Goal: Transaction & Acquisition: Purchase product/service

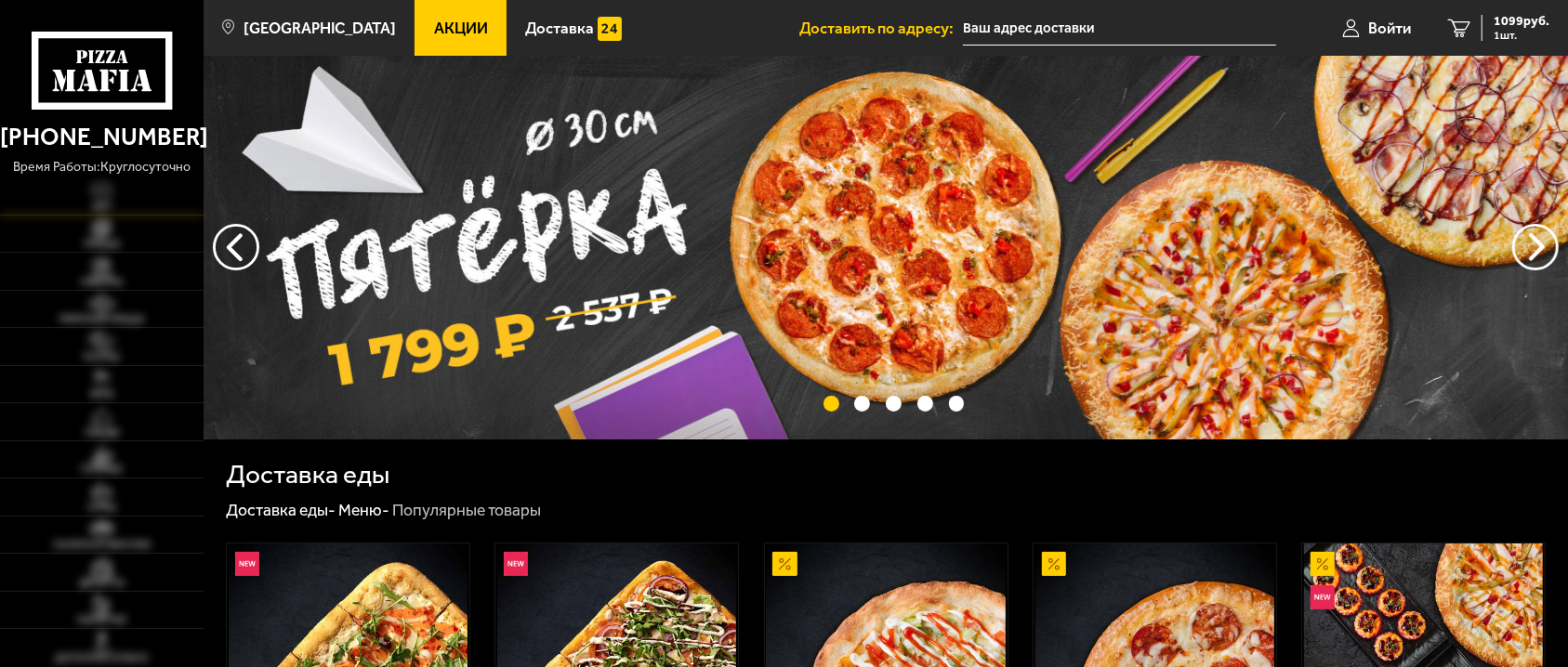
click at [108, 204] on span "Хит" at bounding box center [101, 207] width 204 height 10
click at [98, 235] on img at bounding box center [102, 229] width 63 height 22
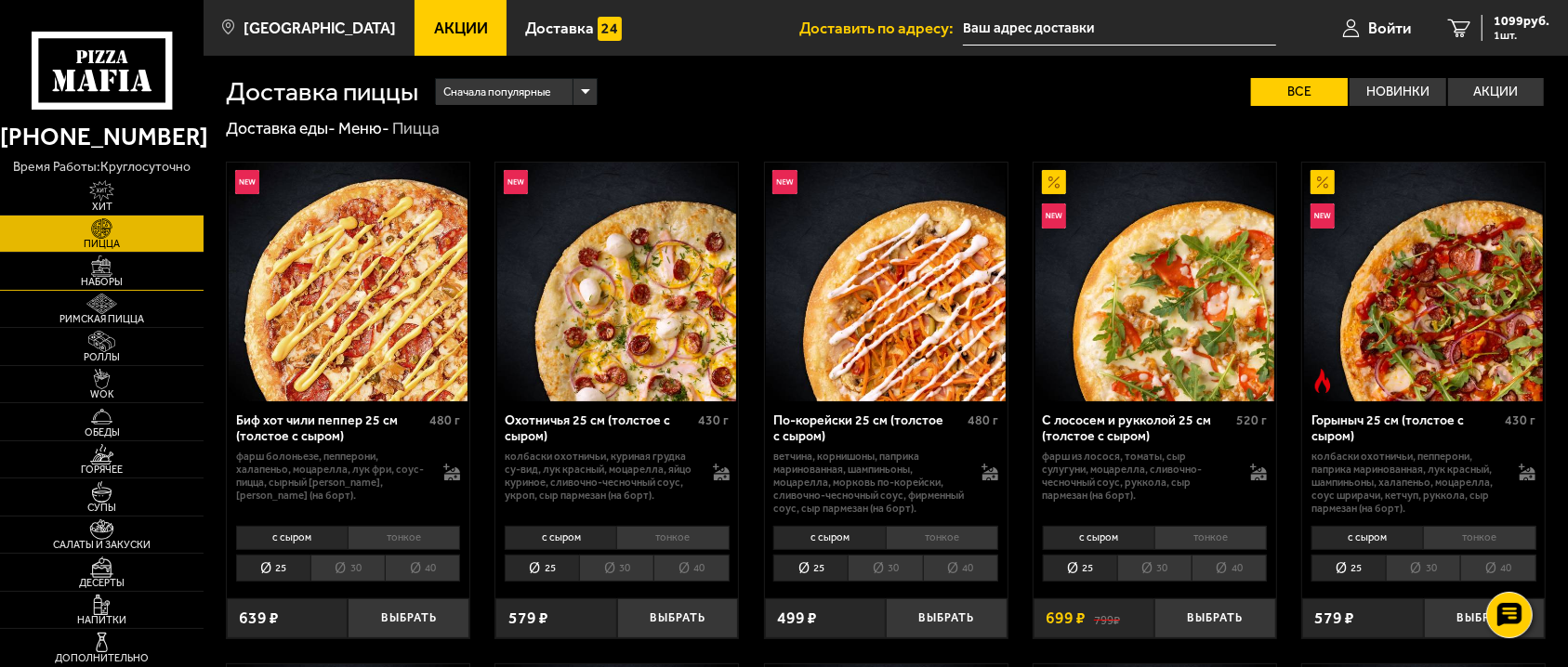
click at [101, 264] on img at bounding box center [102, 266] width 63 height 22
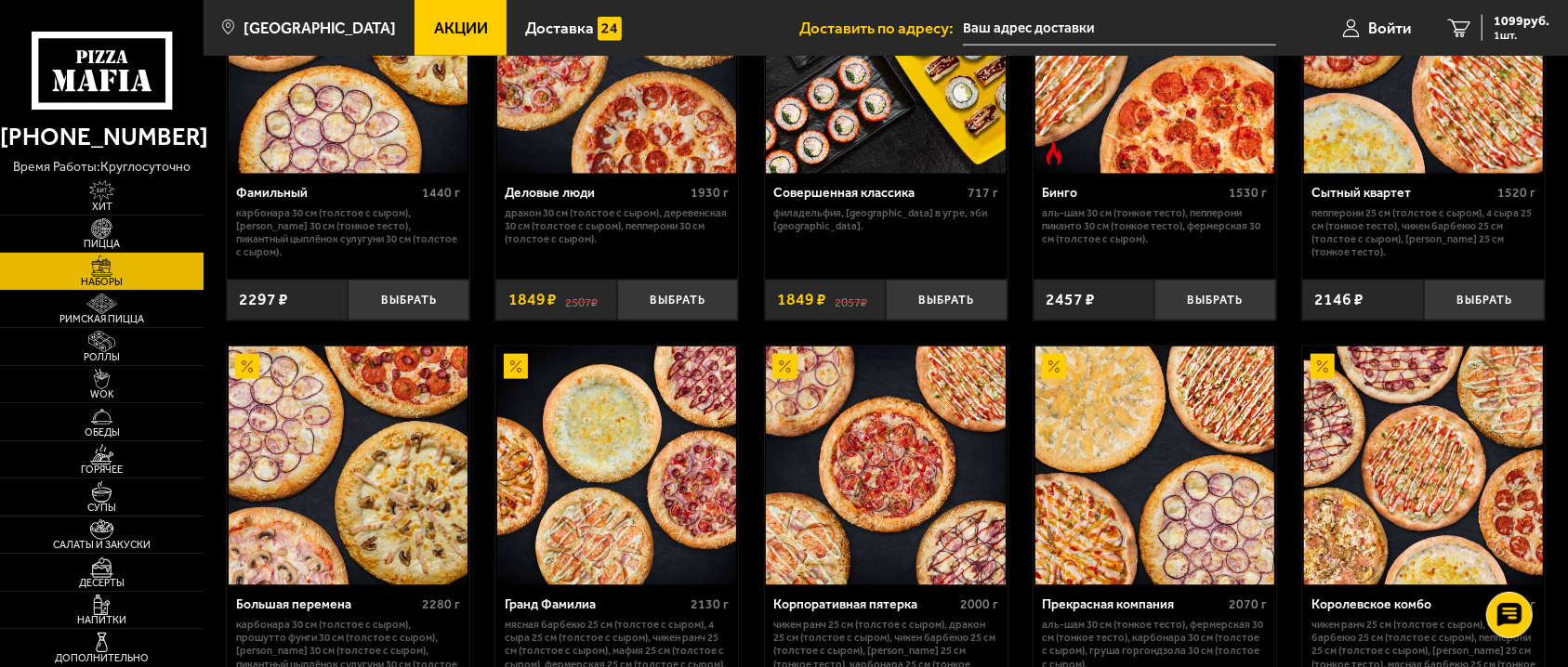
scroll to position [2028, 0]
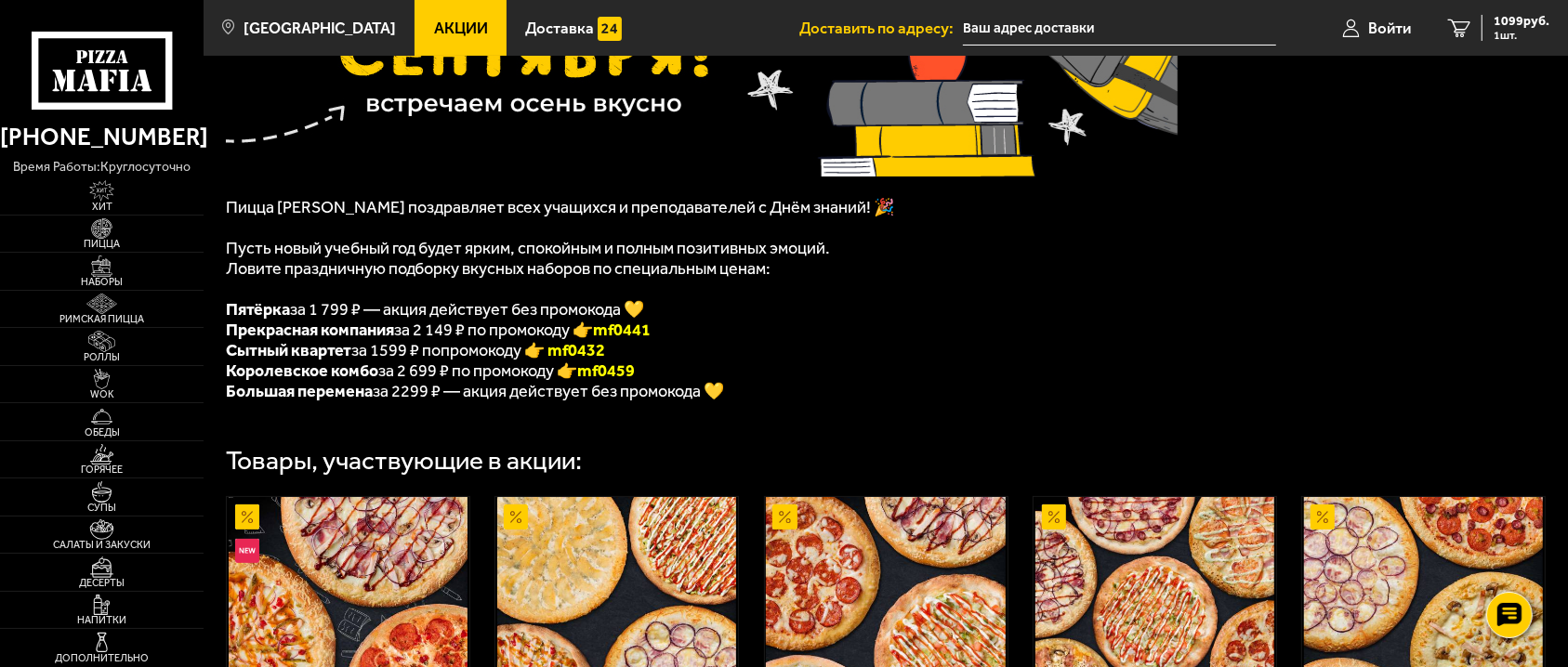
scroll to position [253, 0]
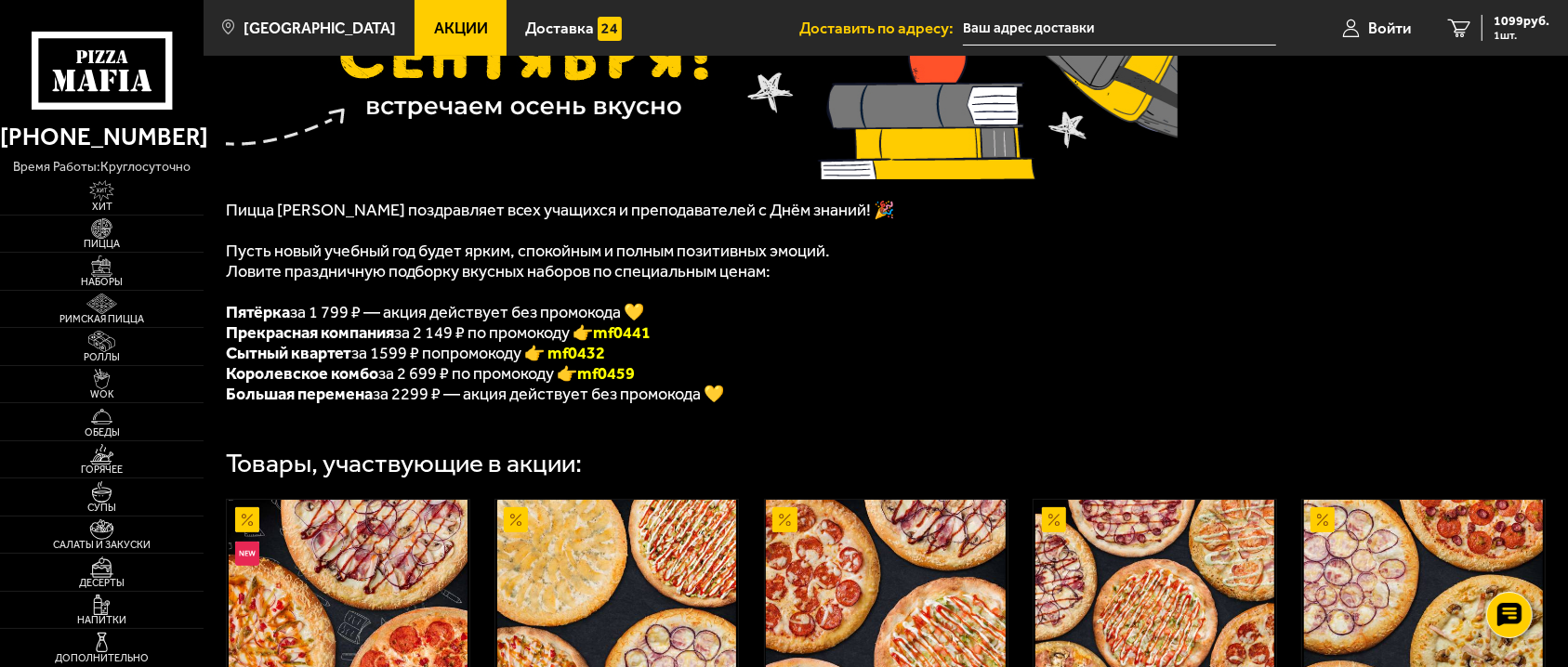
click at [576, 310] on ul "Пятёрка за 1 799 ₽ — акция действует без промокода 💛 Прекрасная компания за 2 1…" at bounding box center [701, 353] width 952 height 102
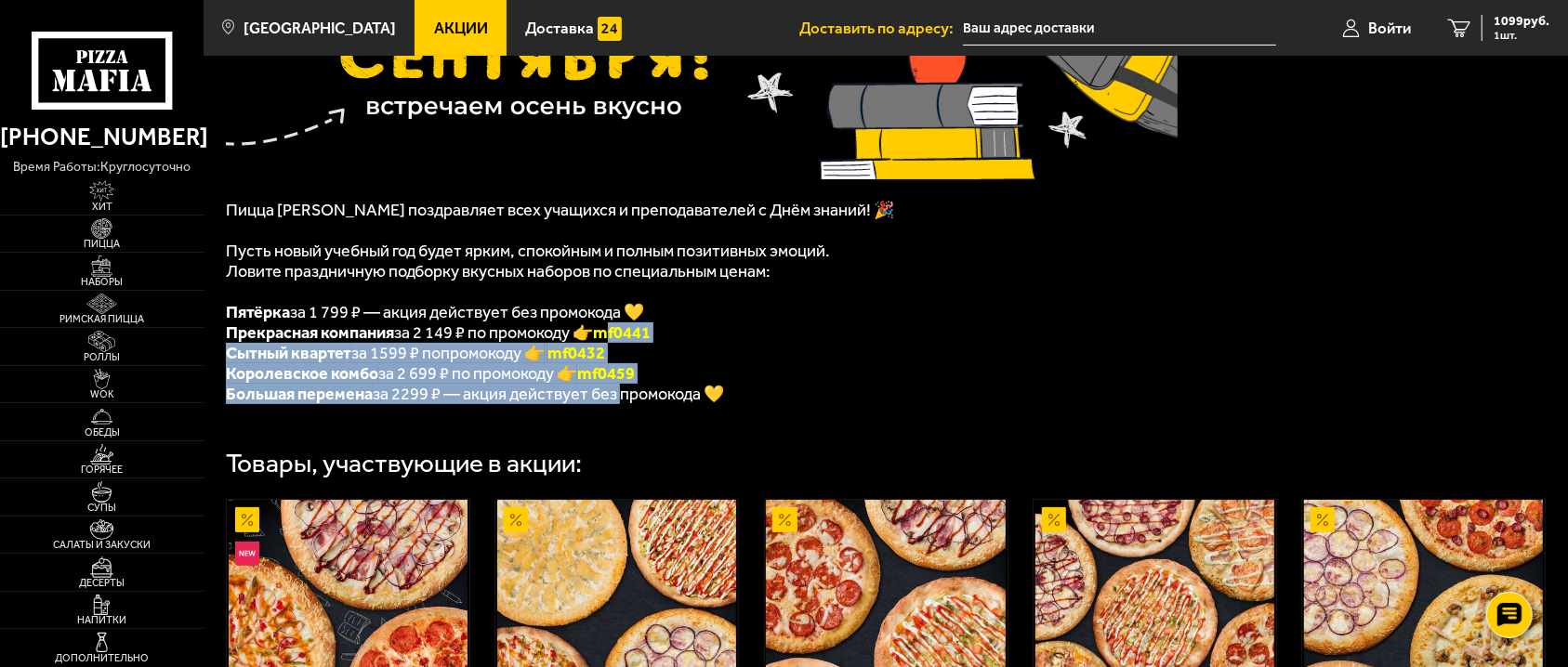
click at [579, 499] on div "Пицца Мафия поздравляет всех учащихся и преподавателей с Днём знаний! 🎉 Пусть н…" at bounding box center [886, 432] width 1364 height 1095
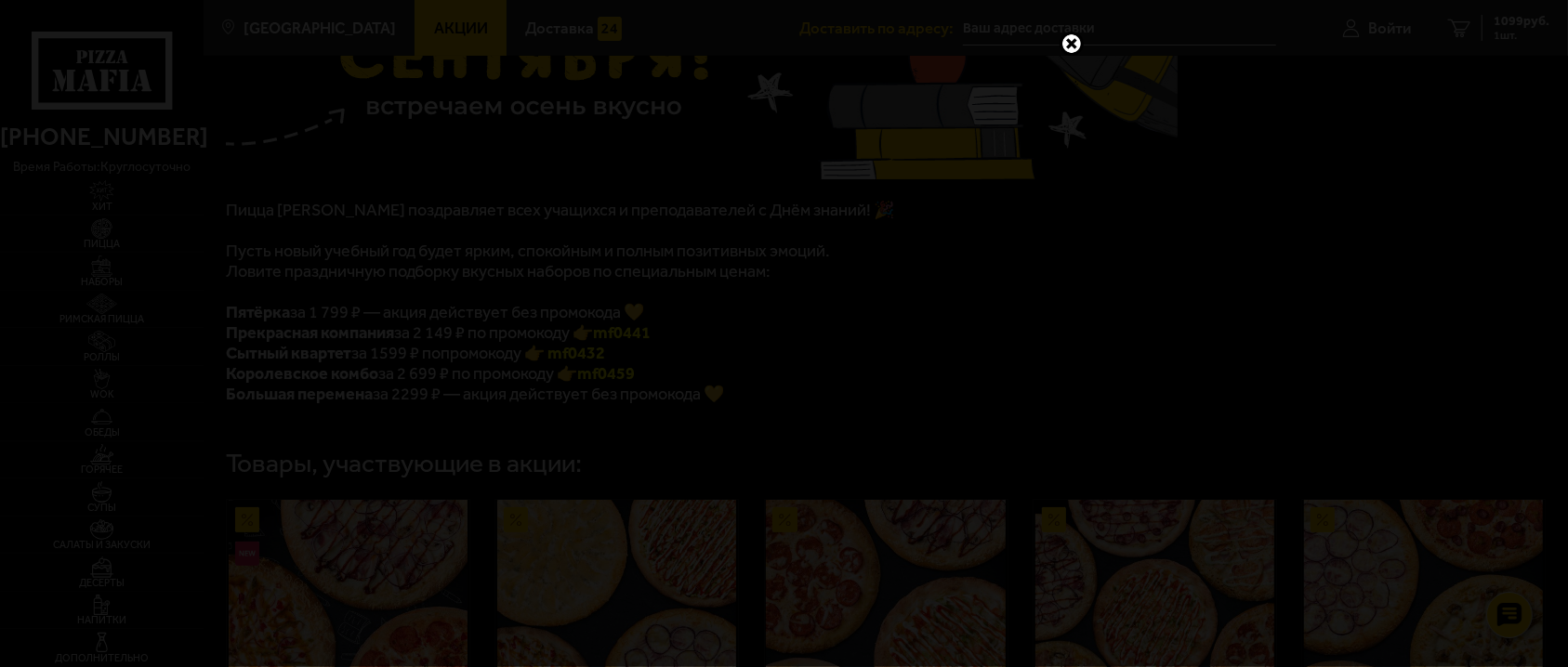
click at [1484, 214] on div at bounding box center [784, 334] width 1568 height 667
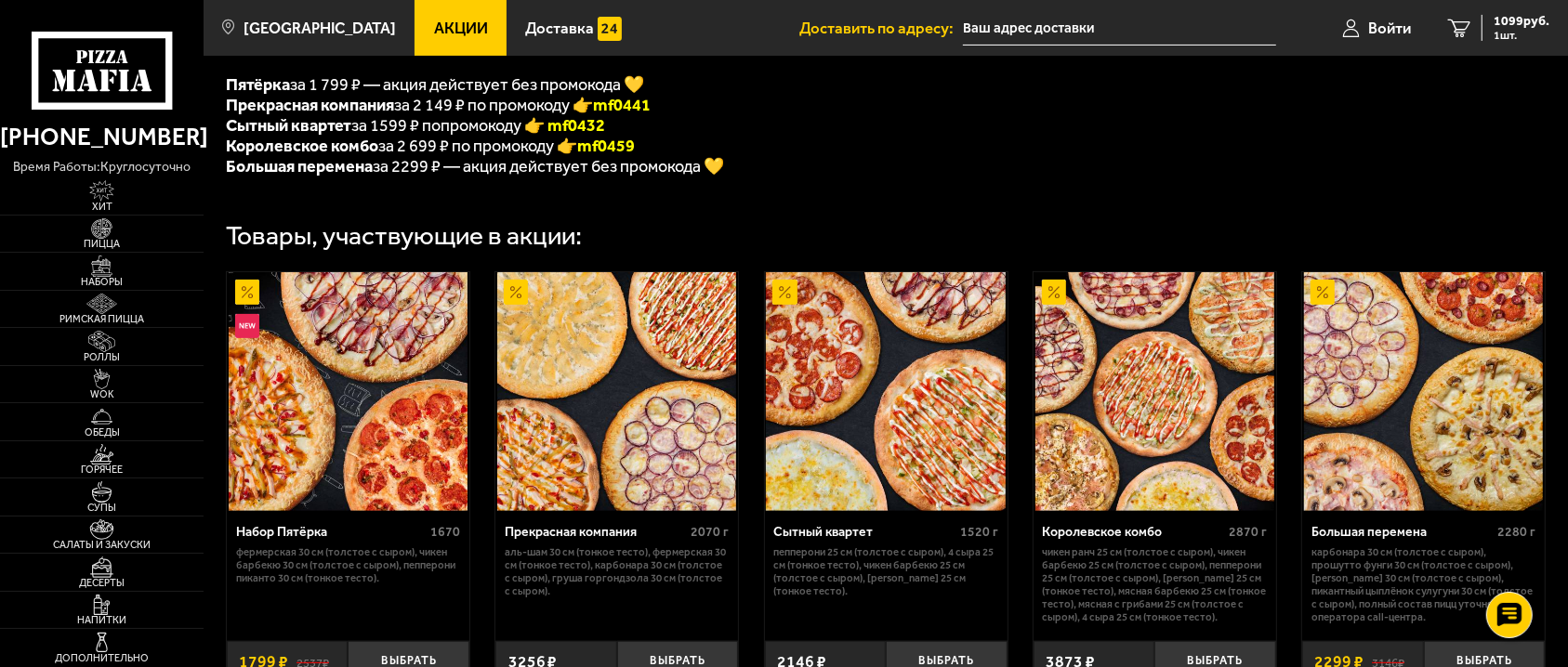
scroll to position [337, 0]
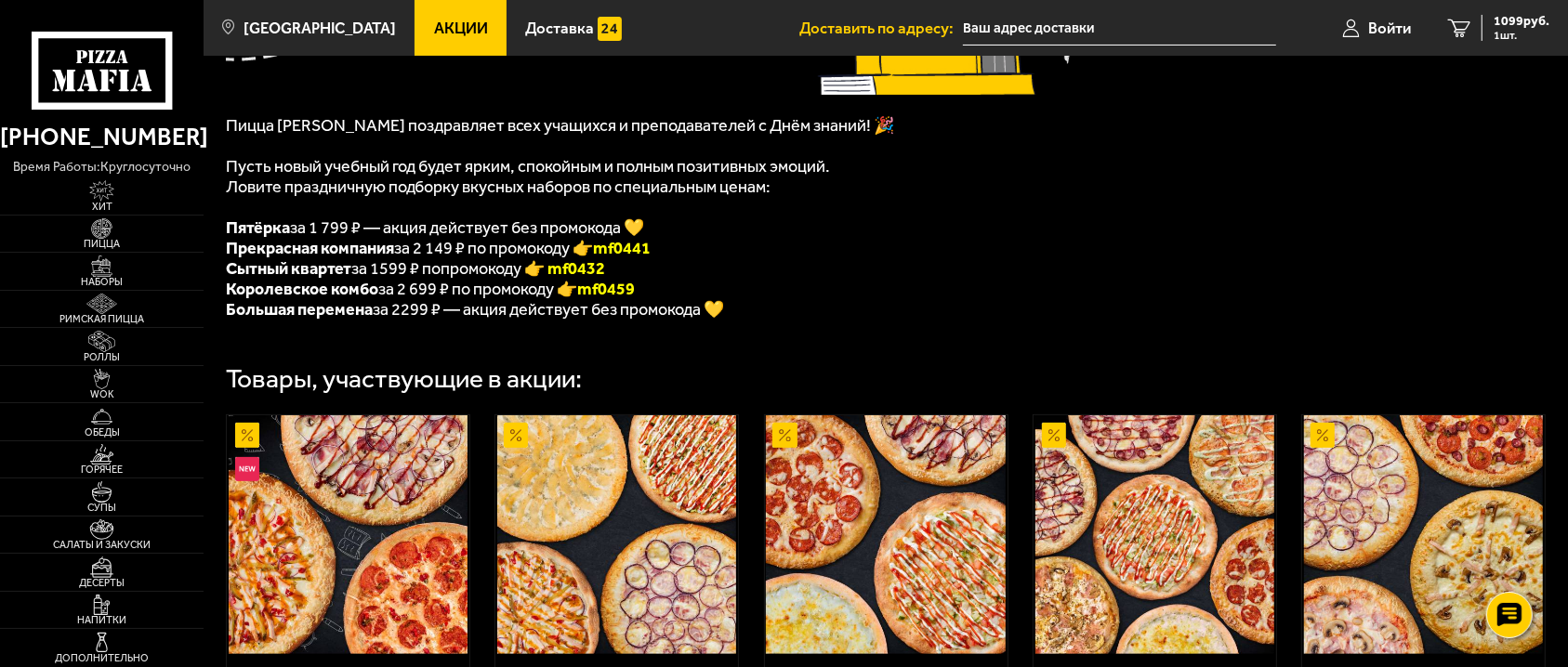
click at [1003, 277] on li "Сытный квартет за 1599 ₽ попромокоду 👉 mf0432" at bounding box center [701, 269] width 952 height 21
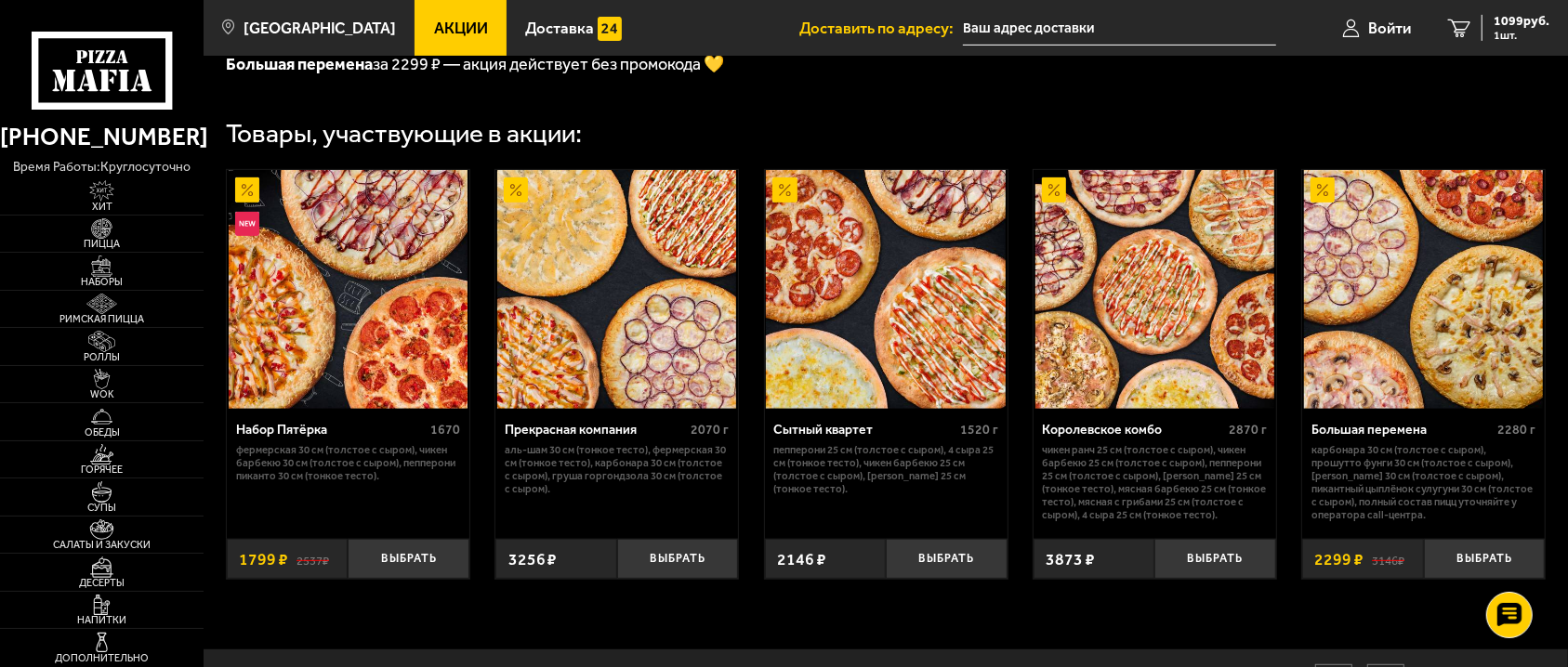
scroll to position [422, 0]
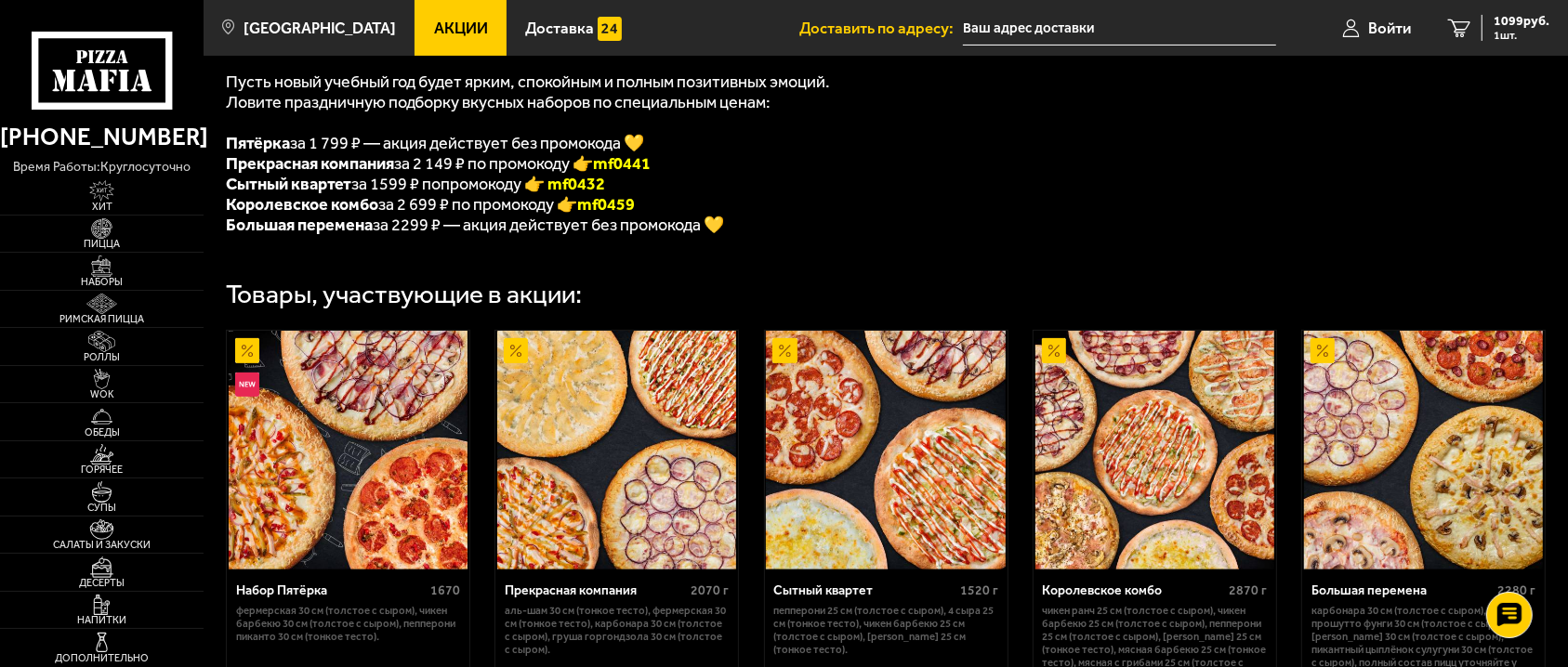
drag, startPoint x: 666, startPoint y: 157, endPoint x: 604, endPoint y: 168, distance: 63.0
click at [604, 168] on li "Прекрасная компания за 2 149 ₽ по промокоду 👉 mf0441" at bounding box center [701, 164] width 952 height 21
copy span "за 2 149 ₽ по промокоду 👉 mf0441"
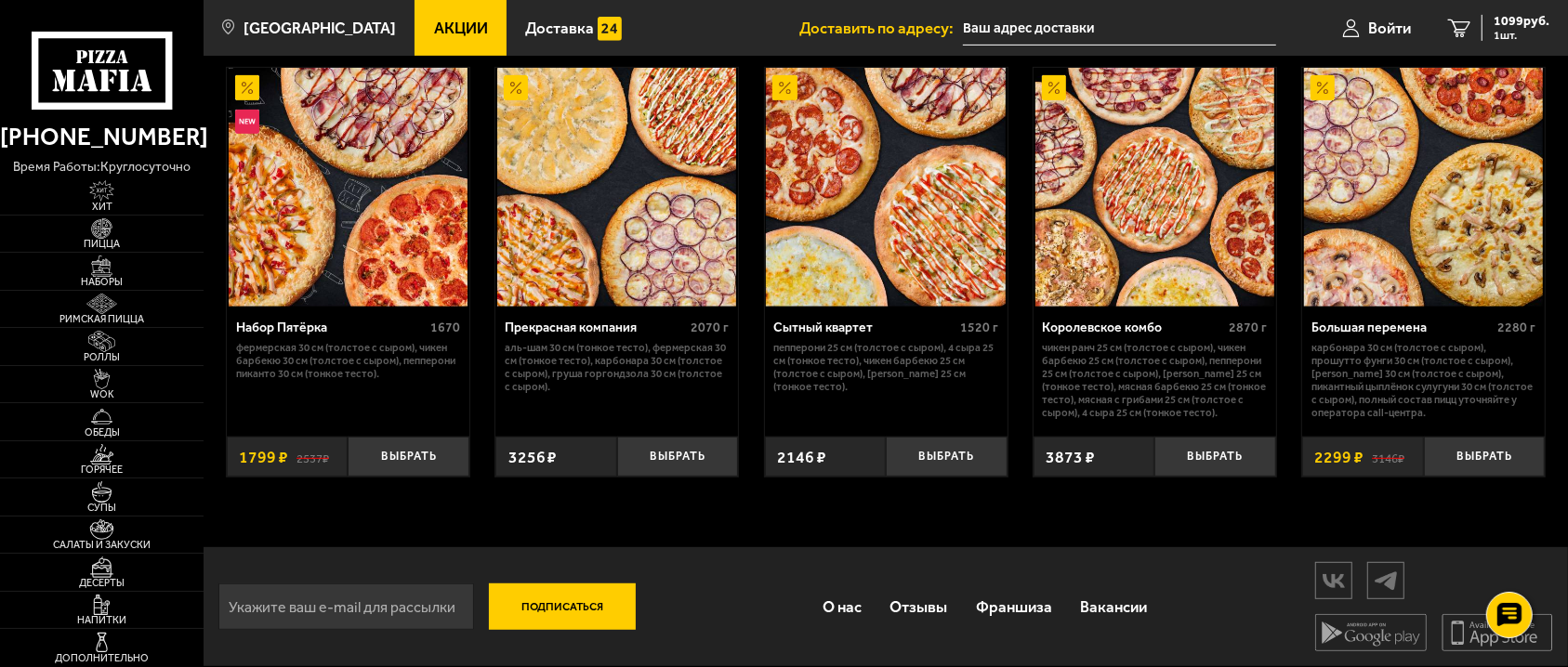
scroll to position [690, 0]
drag, startPoint x: 665, startPoint y: 438, endPoint x: 658, endPoint y: 442, distance: 8.1
click at [666, 439] on button "Выбрать" at bounding box center [677, 457] width 121 height 40
click at [1511, 19] on span "4983 руб." at bounding box center [1521, 22] width 56 height 13
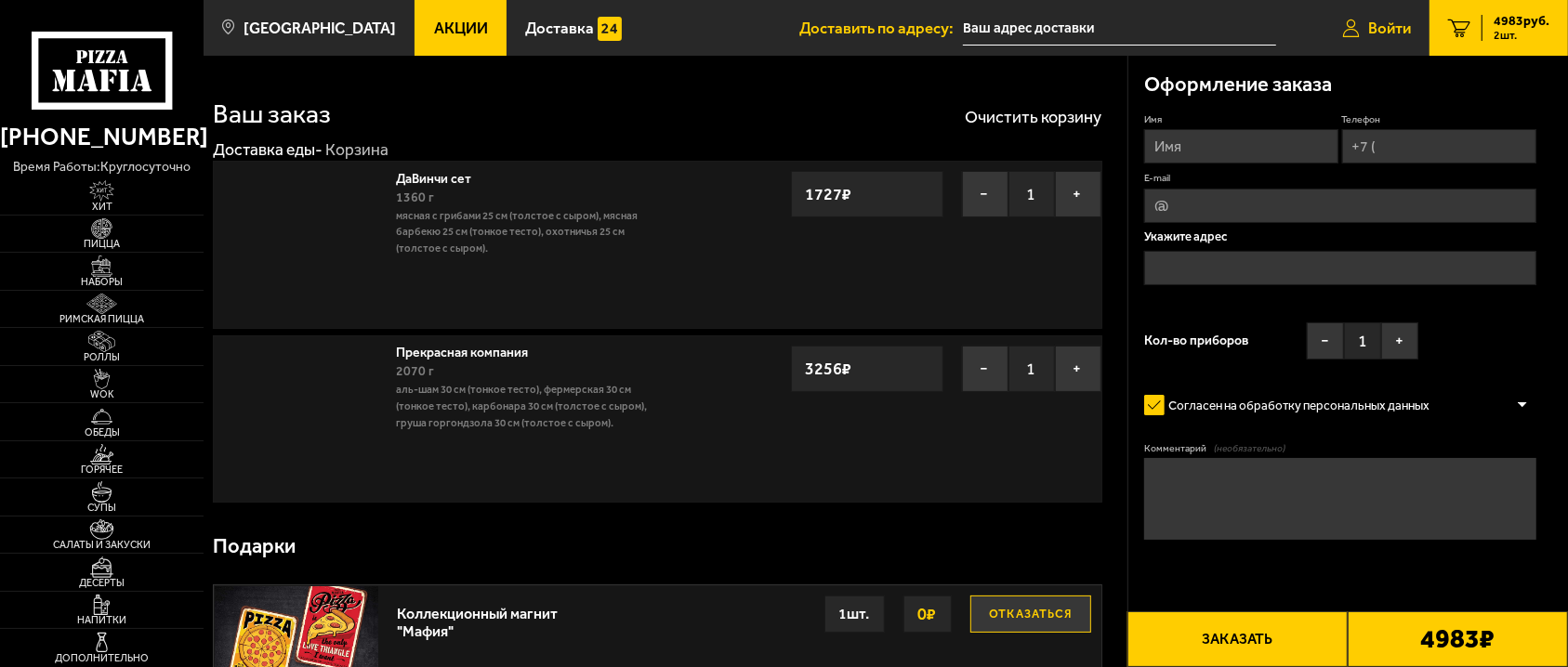
type input "[STREET_ADDRESS]"
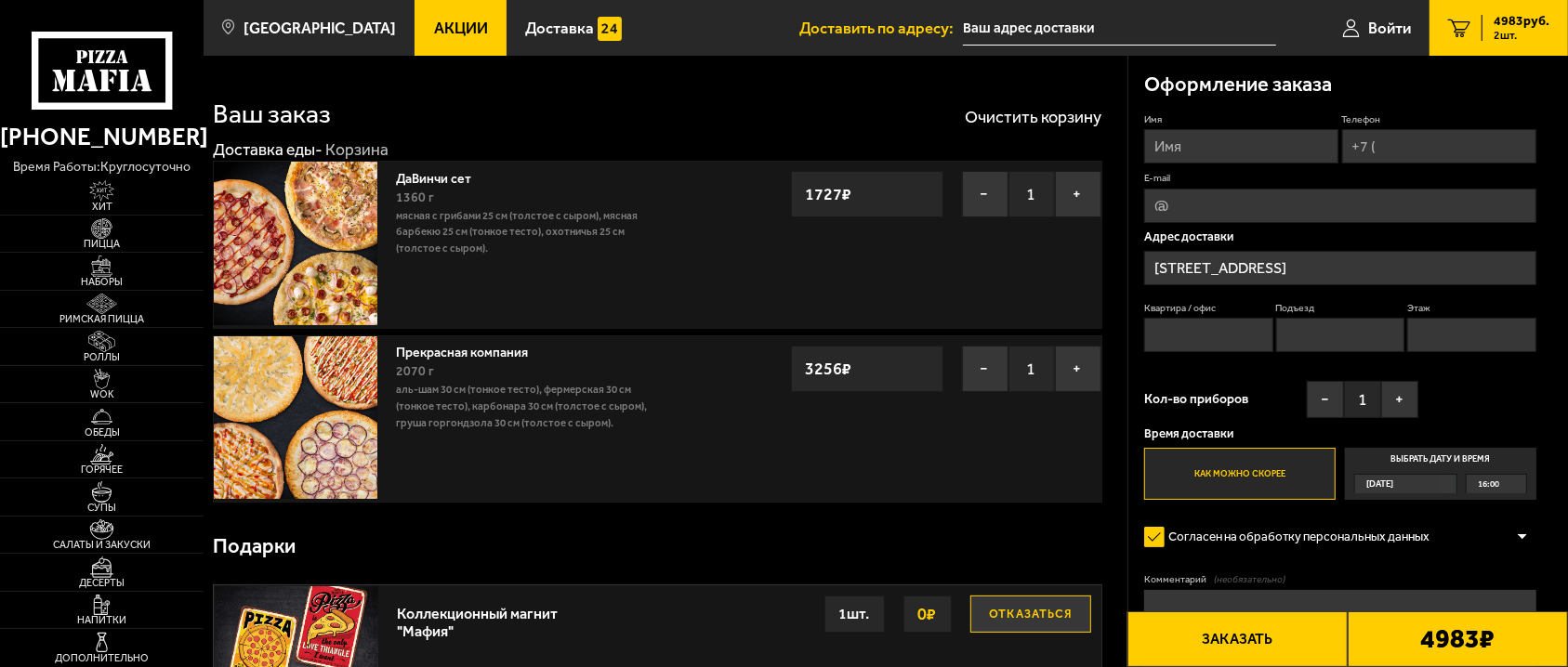
click at [946, 185] on div "− 1 + 1727 ₽" at bounding box center [946, 189] width 311 height 56
click at [978, 182] on button "−" at bounding box center [984, 194] width 46 height 46
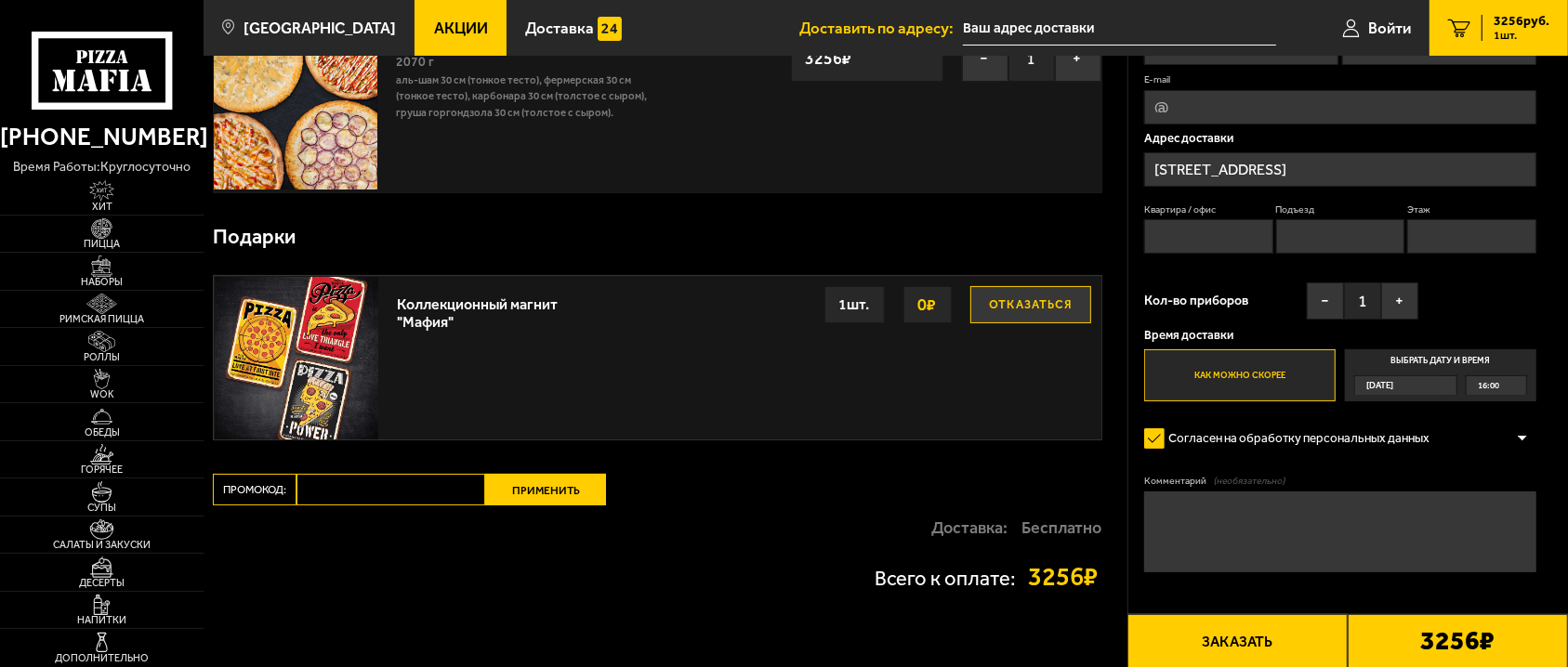
scroll to position [259, 0]
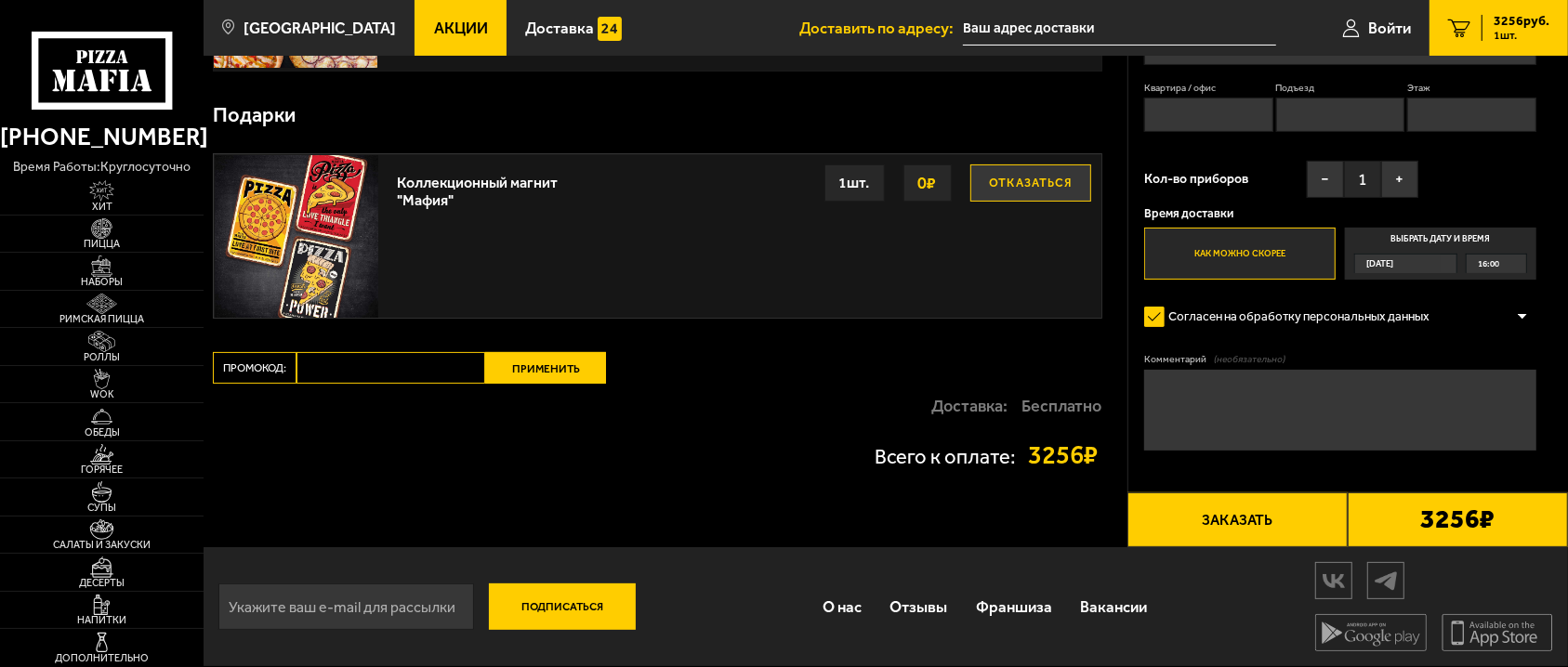
click at [344, 375] on input "Промокод:" at bounding box center [390, 368] width 189 height 31
paste input "mf0441"
type input "mf0441"
click at [547, 363] on button "Применить" at bounding box center [546, 368] width 121 height 31
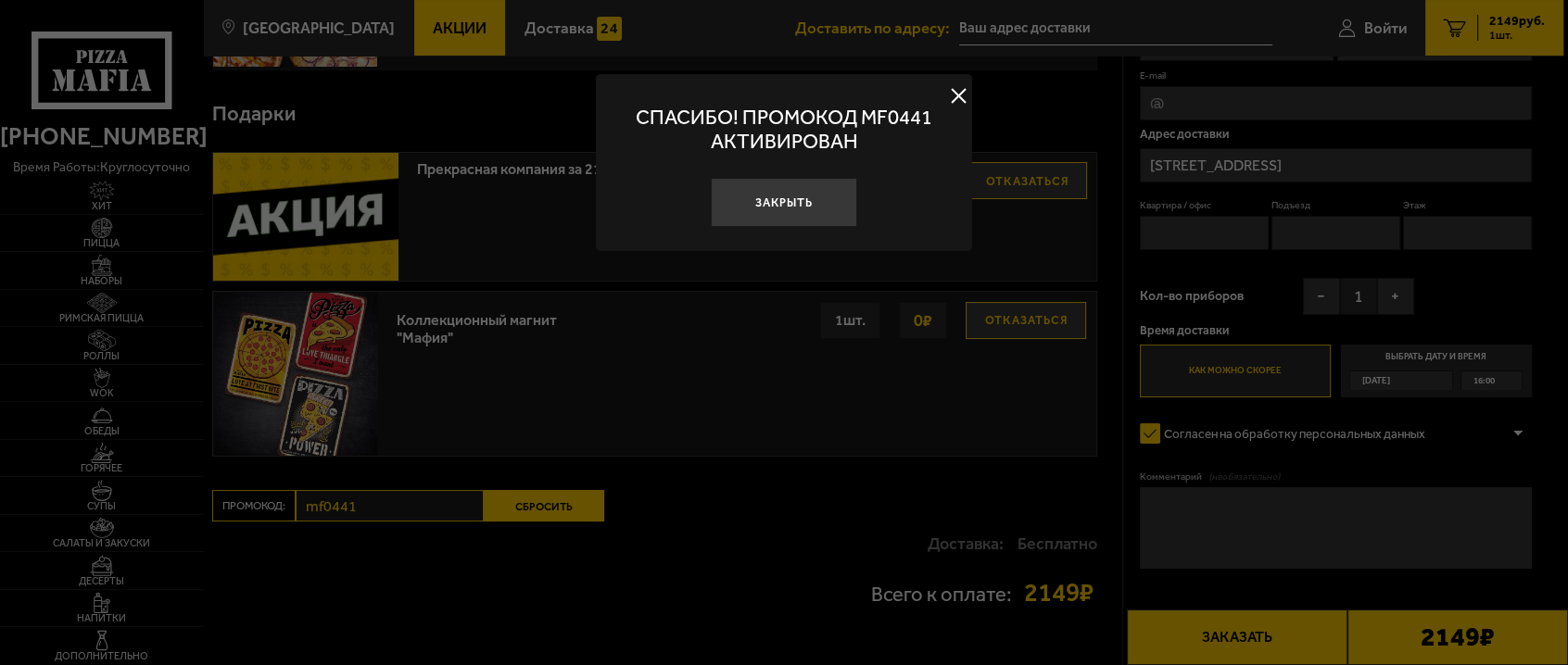
click at [833, 485] on div at bounding box center [784, 332] width 1568 height 665
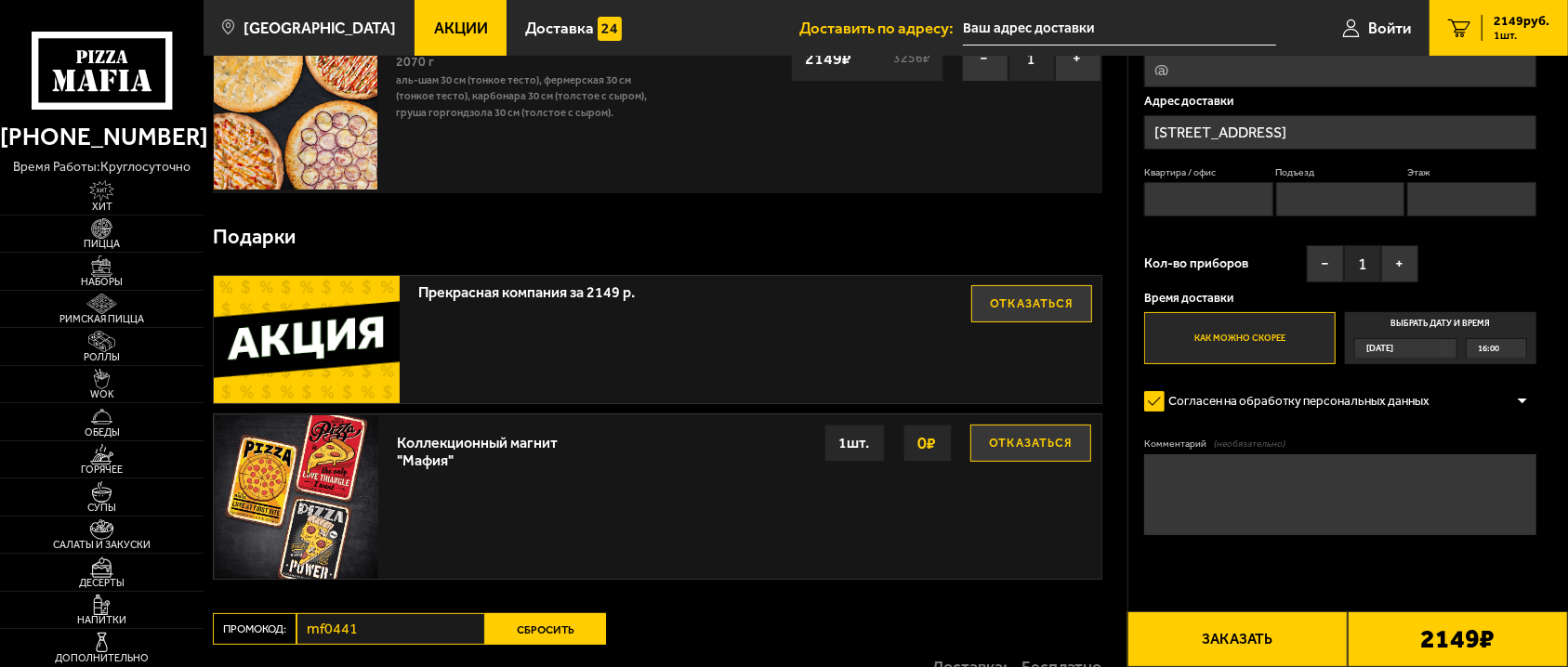
scroll to position [0, 0]
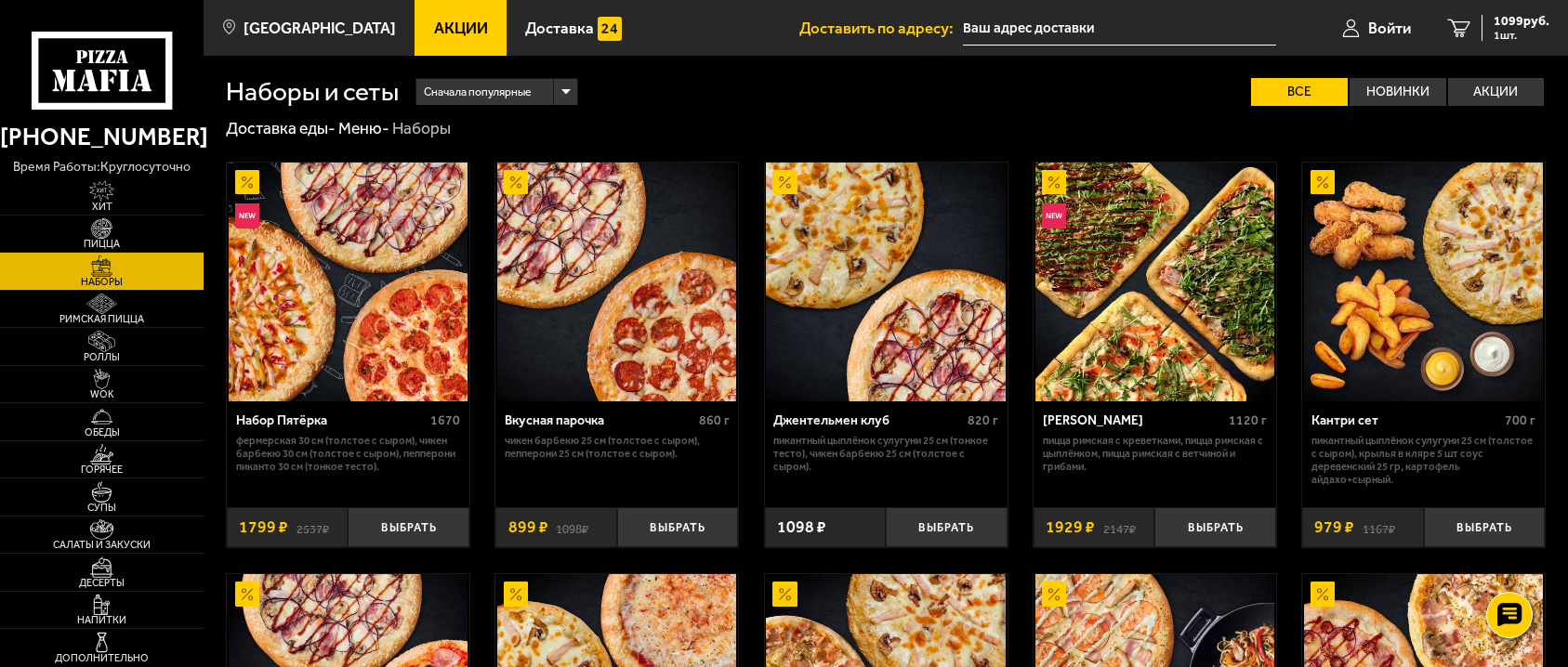
scroll to position [2028, 0]
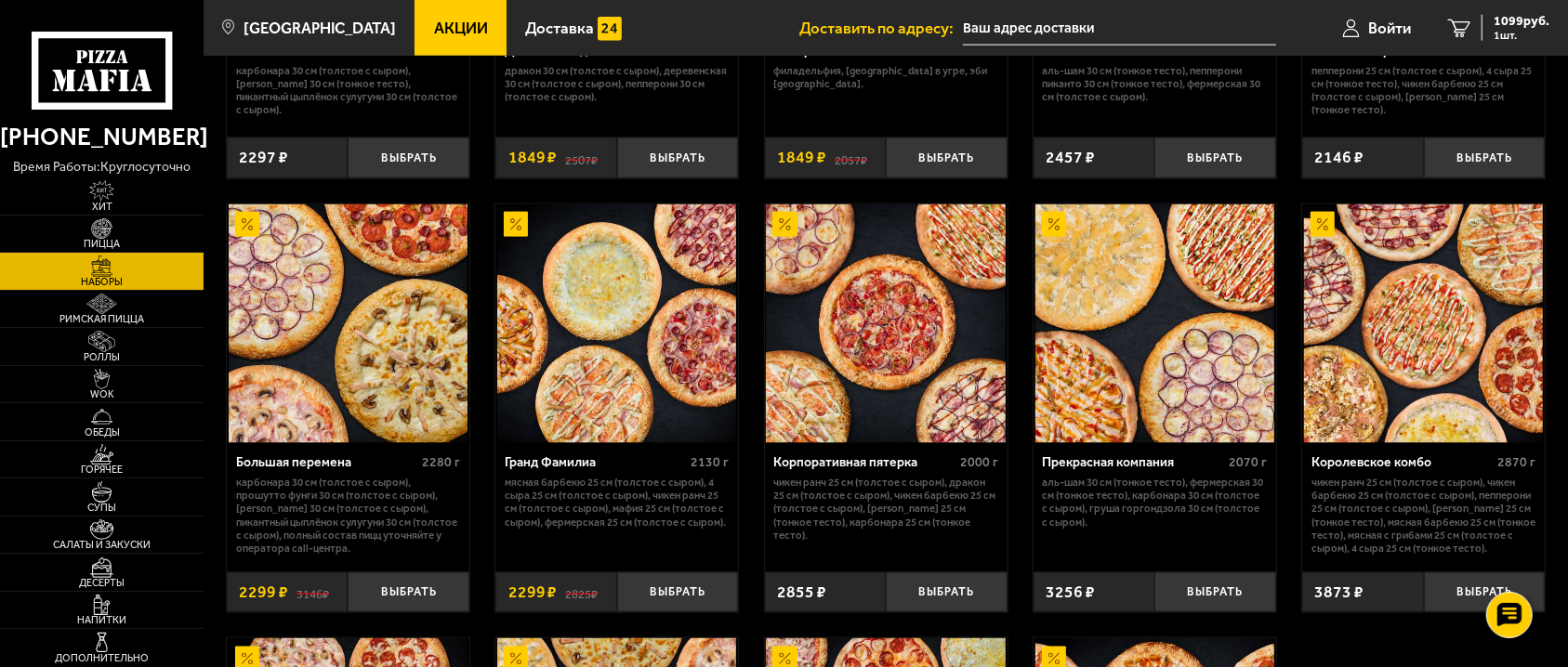
click at [148, 63] on icon at bounding box center [101, 70] width 141 height 78
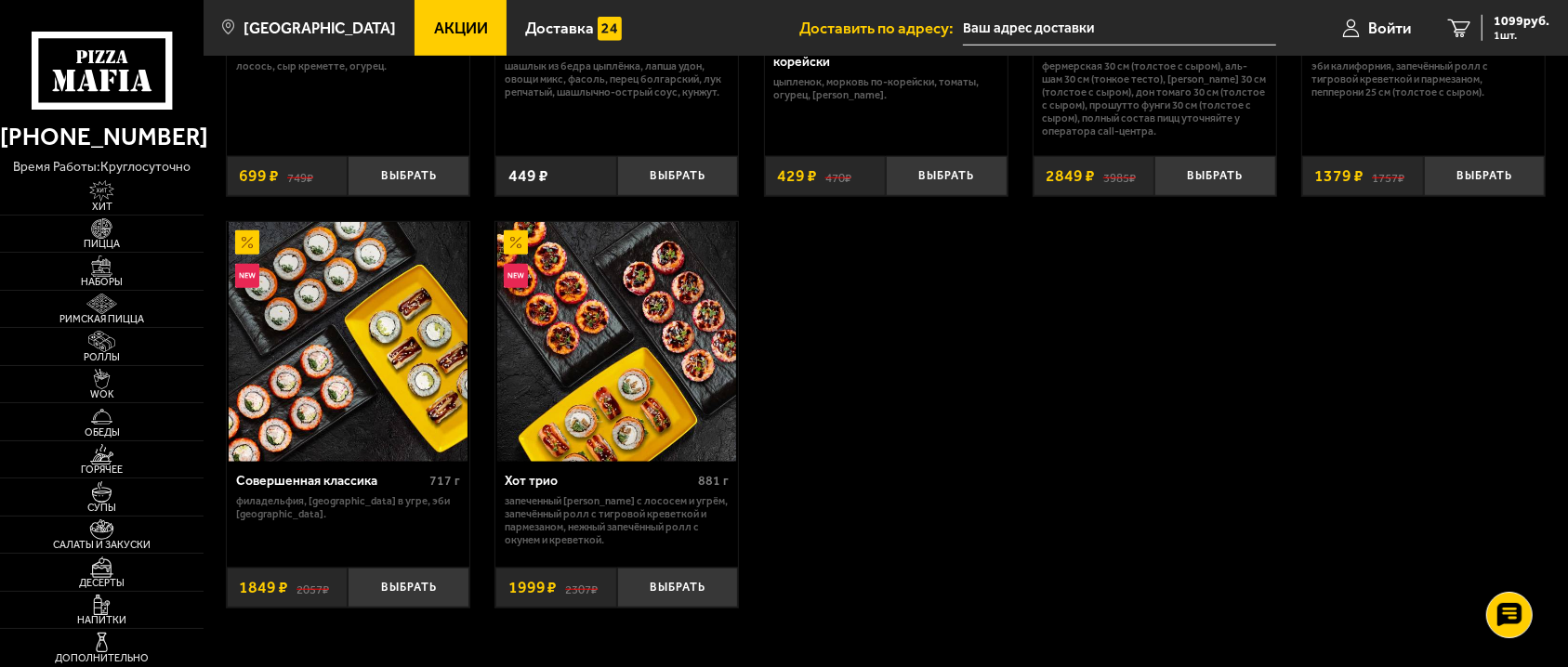
scroll to position [1182, 0]
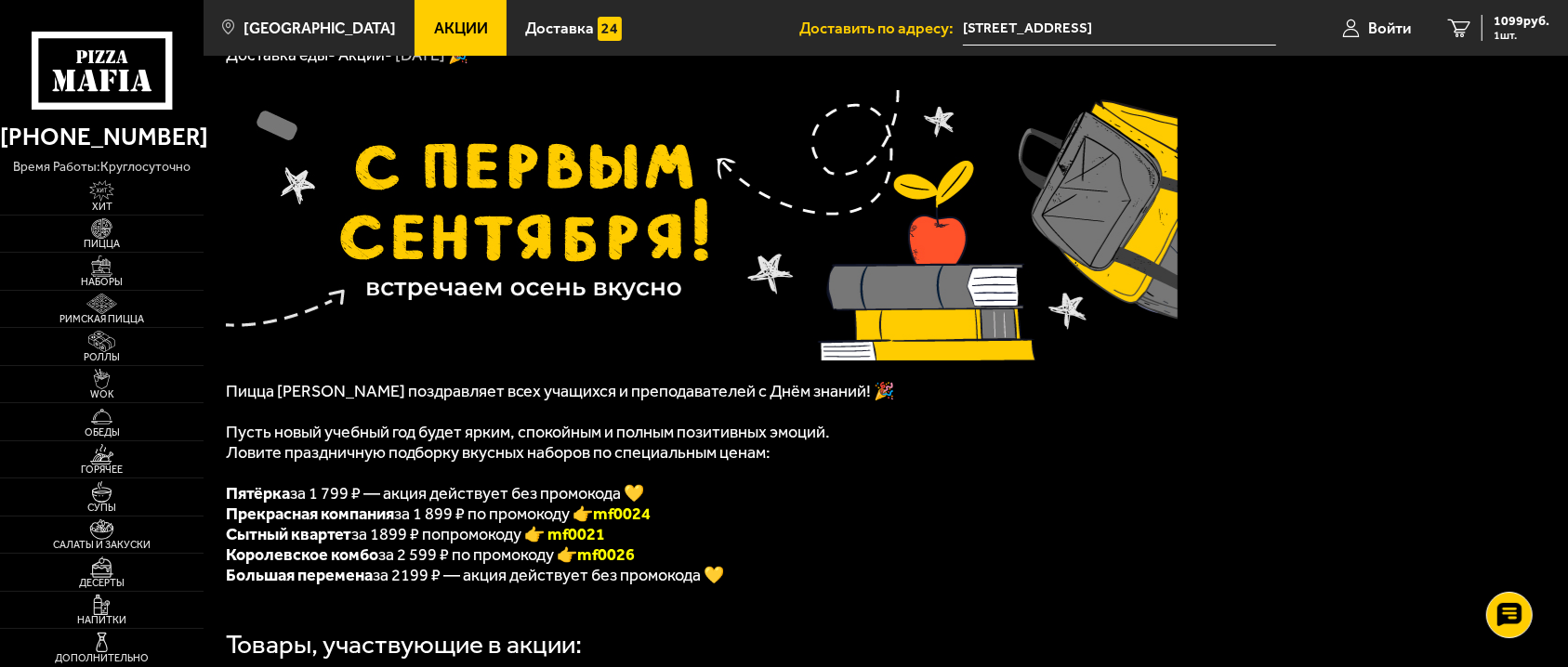
scroll to position [169, 0]
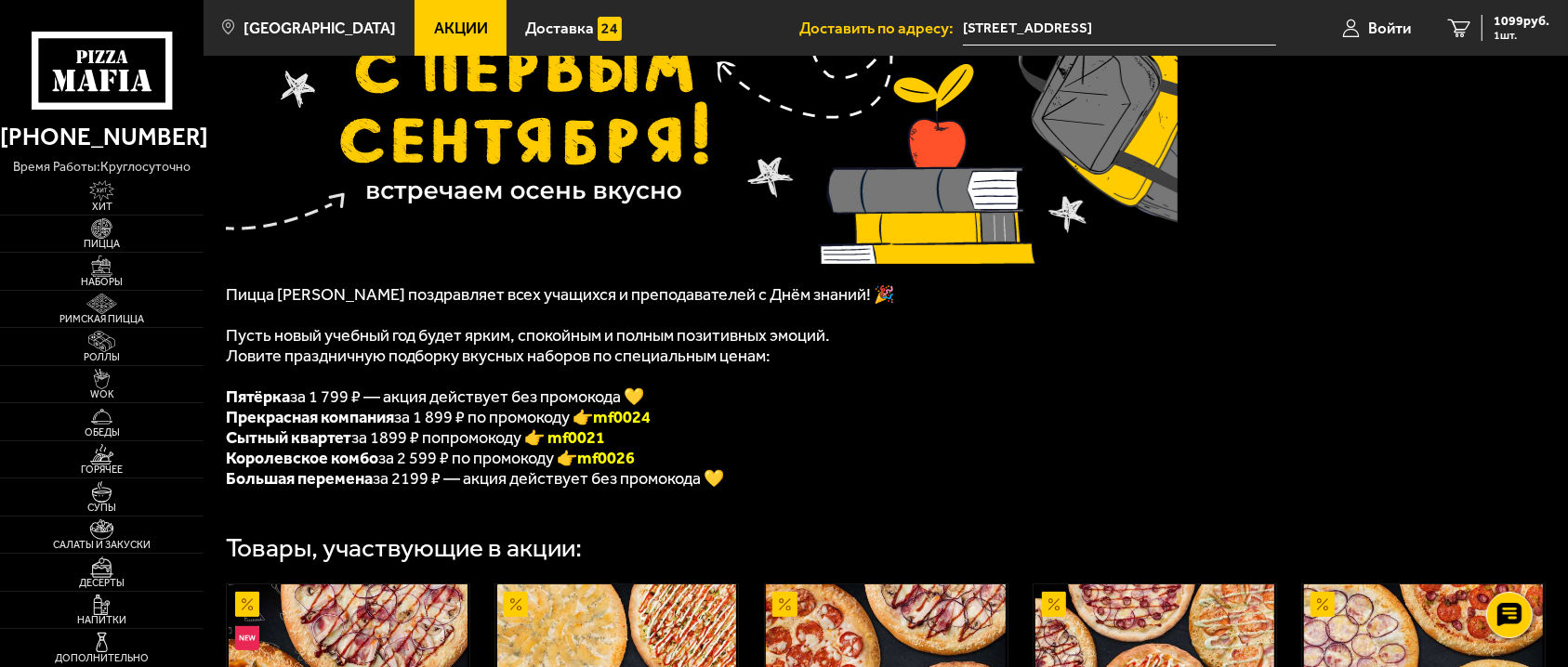
click at [919, 488] on li "Большая перемена за 2199 ₽ — акция действует без промокода 💛" at bounding box center [701, 478] width 952 height 21
drag, startPoint x: 935, startPoint y: 511, endPoint x: 913, endPoint y: 488, distance: 31.8
click at [936, 511] on div "Пицца Мафия поздравляет всех учащихся и преподавателей с Днём знаний! 🎉 Пусть н…" at bounding box center [886, 517] width 1364 height 1095
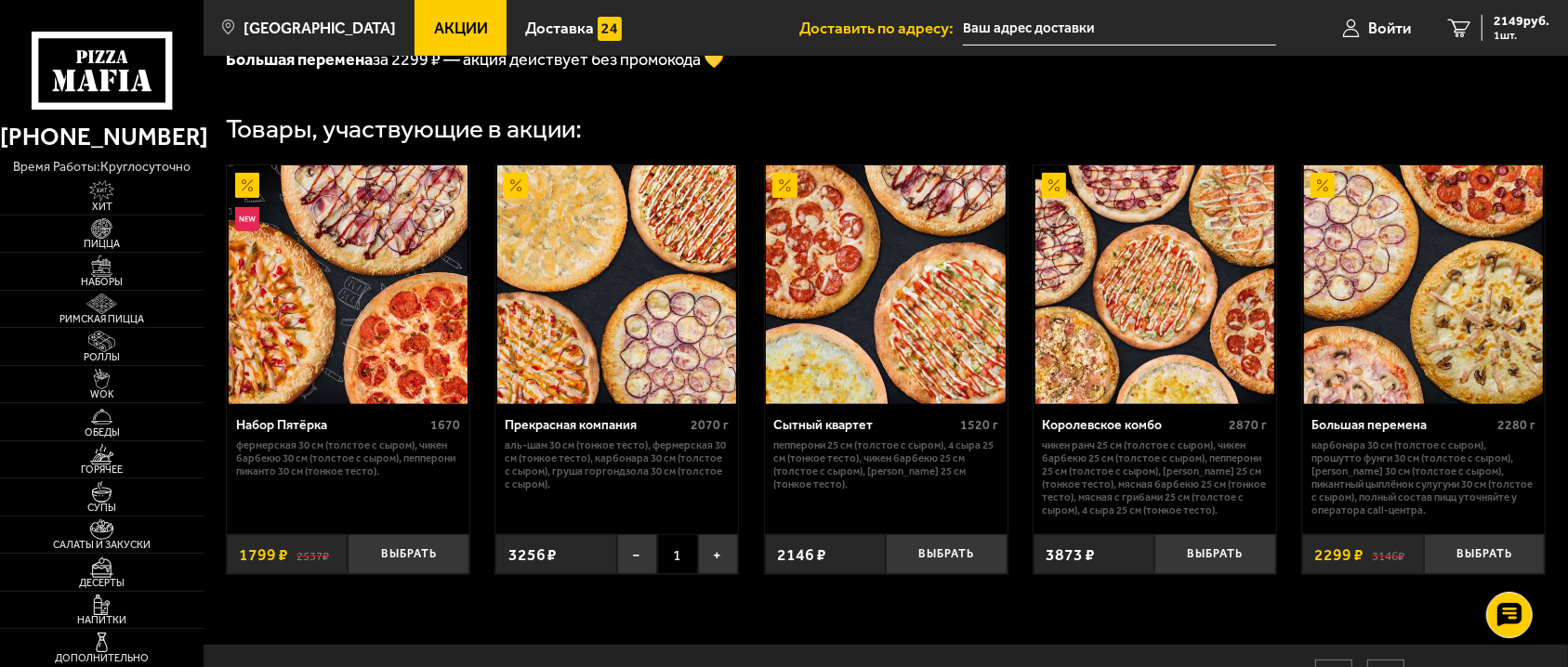
scroll to position [591, 0]
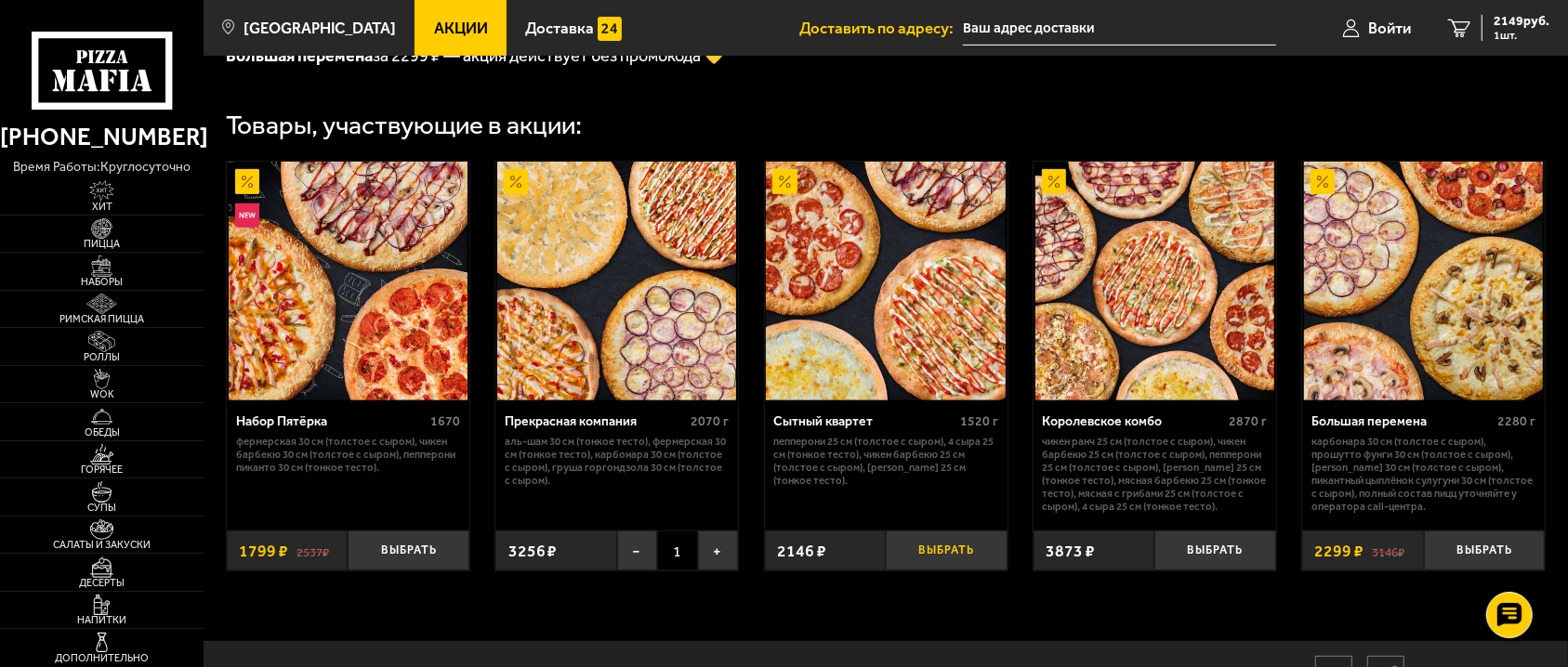
click at [932, 551] on button "Выбрать" at bounding box center [946, 550] width 121 height 40
click at [624, 556] on button "−" at bounding box center [637, 550] width 40 height 40
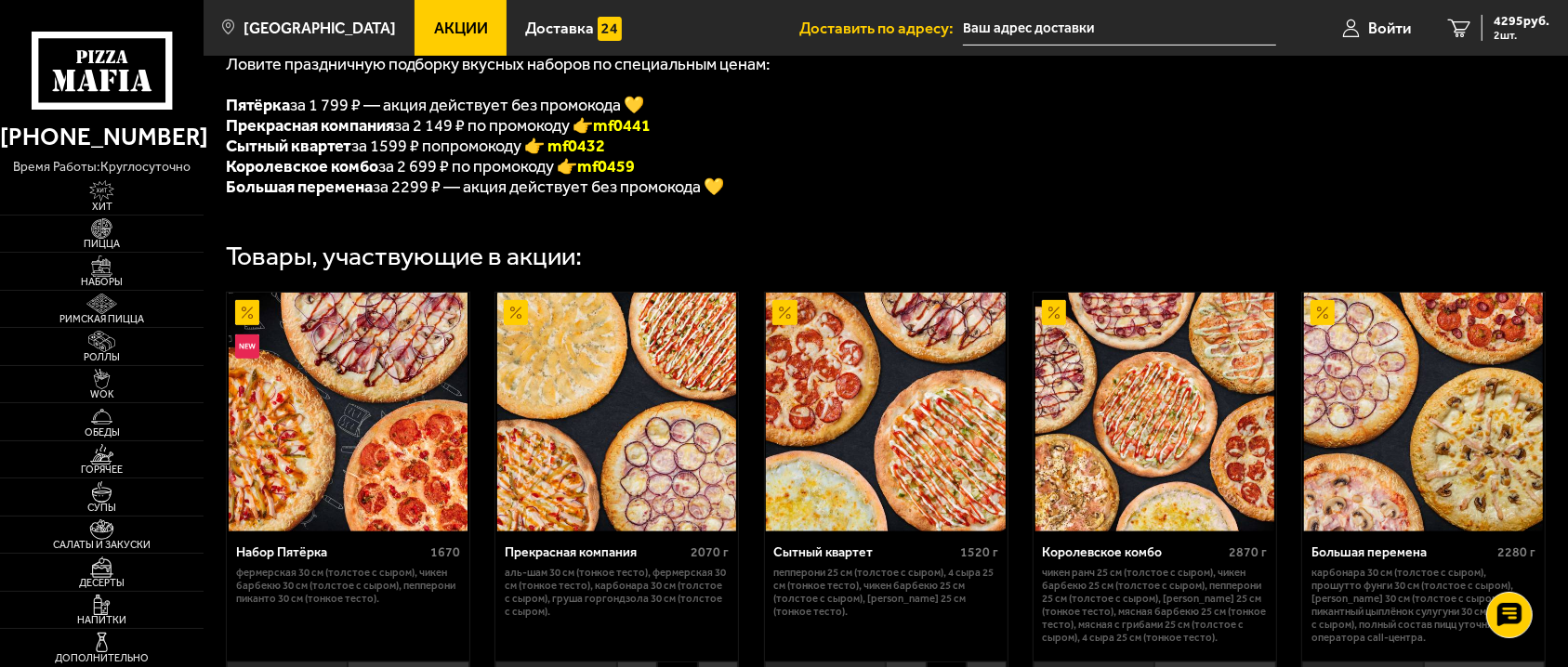
scroll to position [337, 0]
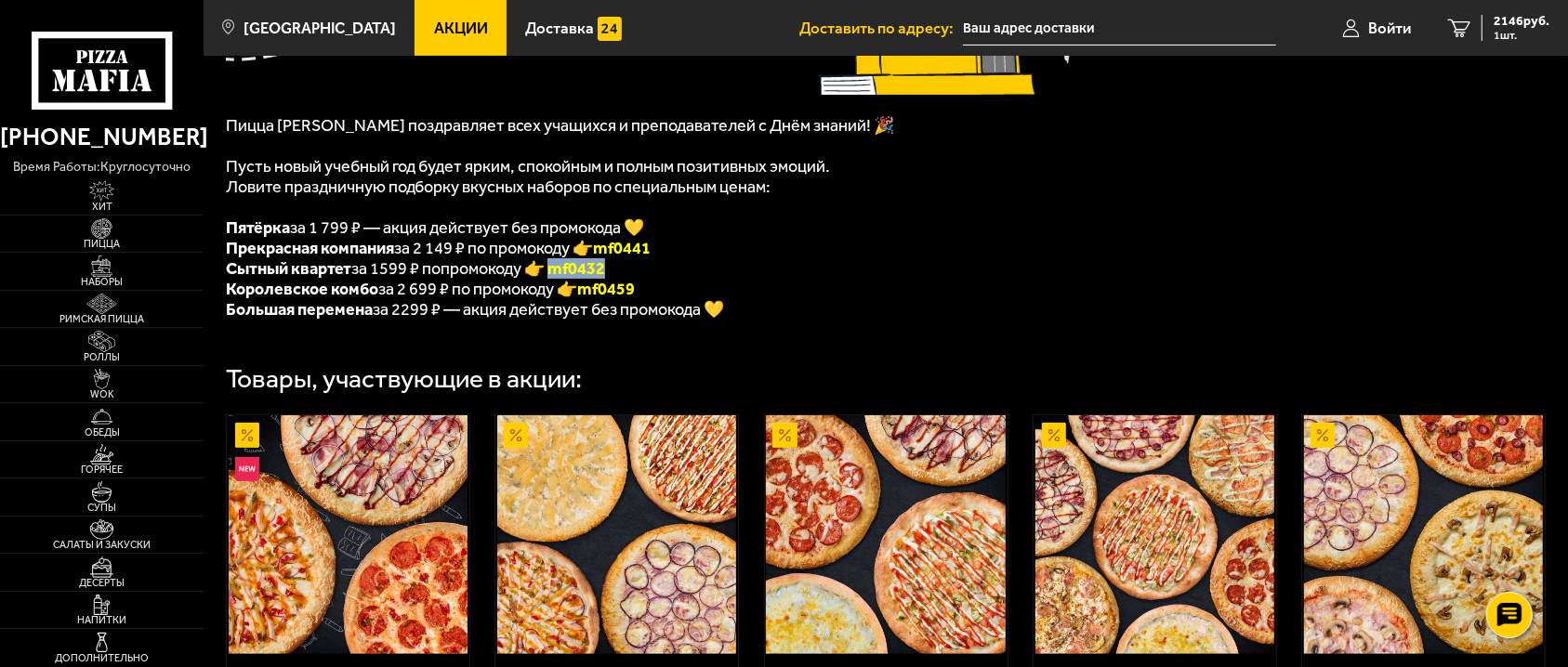
drag, startPoint x: 610, startPoint y: 264, endPoint x: 591, endPoint y: 271, distance: 20.2
click at [563, 265] on font "mf0432" at bounding box center [576, 269] width 58 height 21
copy font "mf0432"
click at [883, 287] on li "Королевское комбо за 2 699 ₽ по промокоду 👉 mf0459" at bounding box center [701, 289] width 952 height 21
drag, startPoint x: 654, startPoint y: 297, endPoint x: 586, endPoint y: 300, distance: 68.1
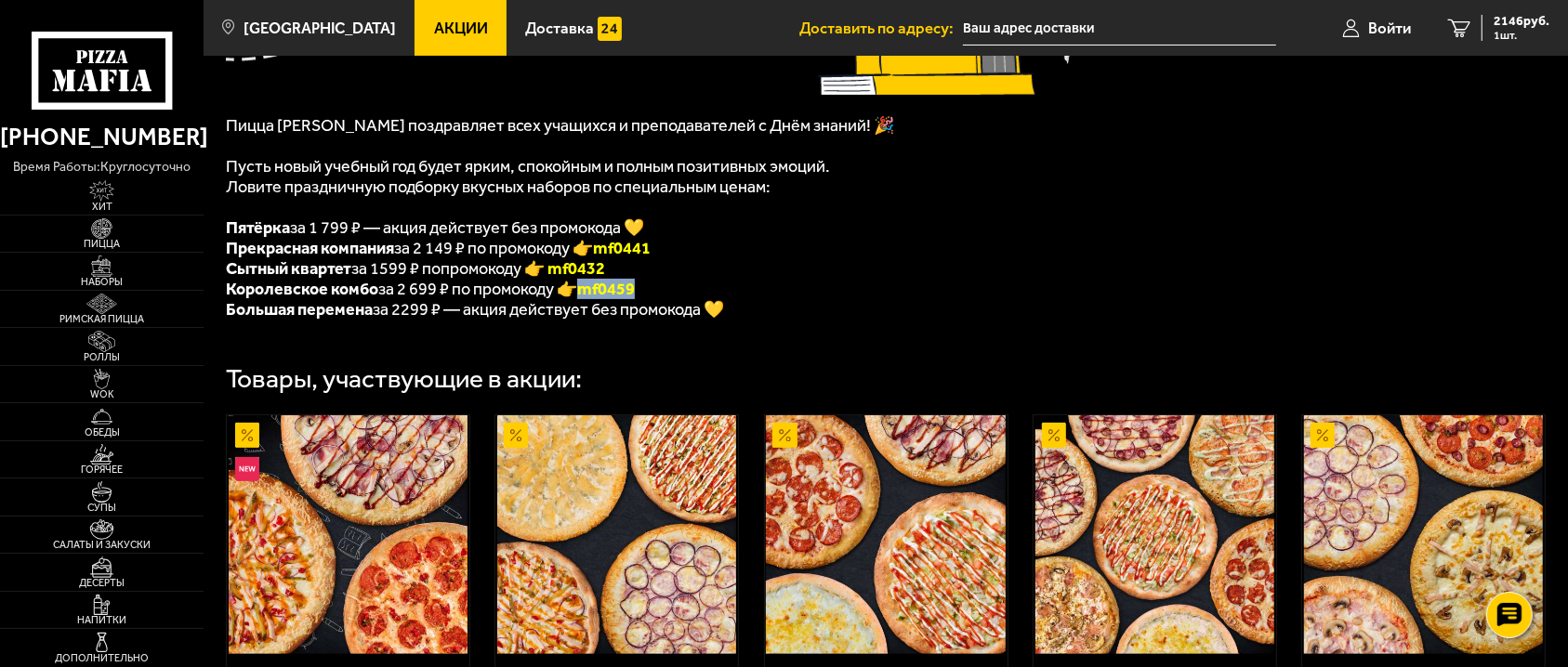
click at [586, 299] on li "Королевское комбо за 2 699 ₽ по промокоду 👉 mf0459" at bounding box center [701, 289] width 952 height 21
copy font "mf0459"
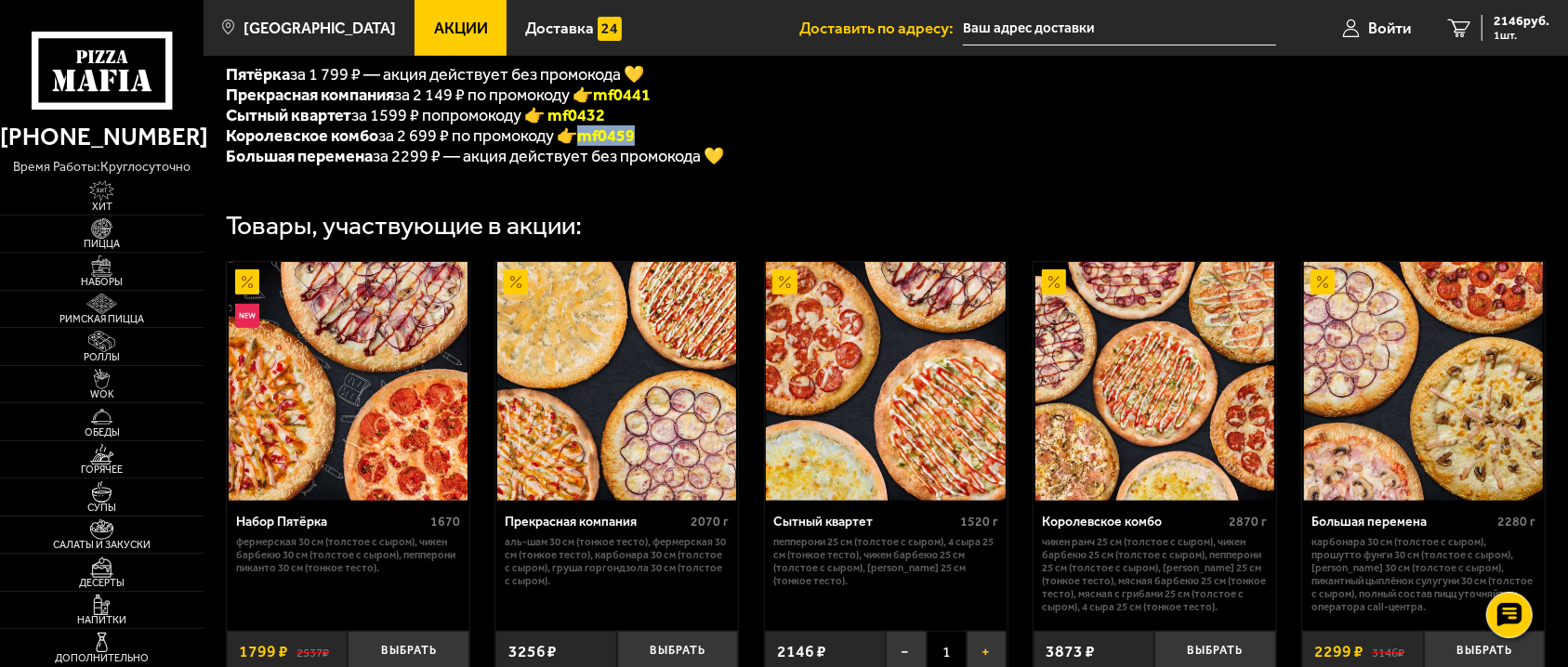
scroll to position [690, 0]
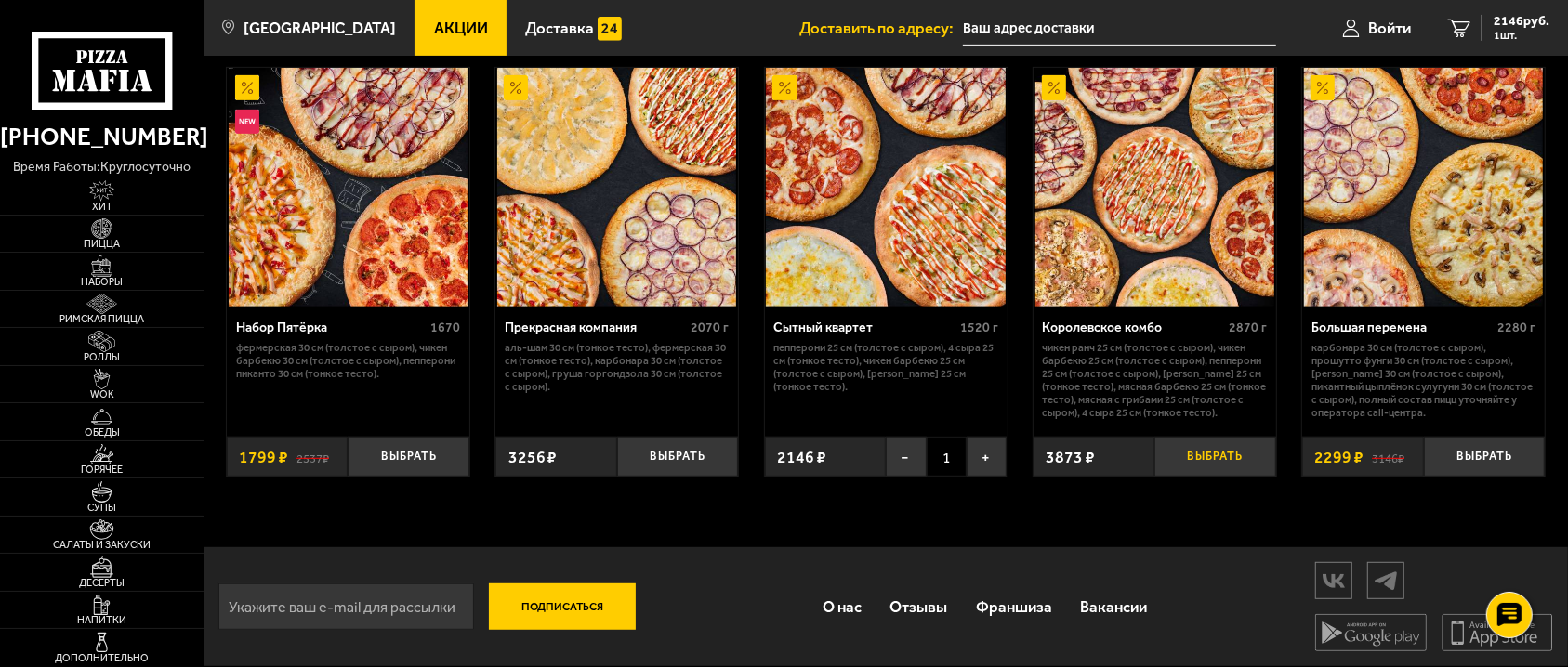
click at [1211, 449] on button "Выбрать" at bounding box center [1215, 457] width 121 height 40
click at [895, 459] on button "−" at bounding box center [906, 457] width 40 height 40
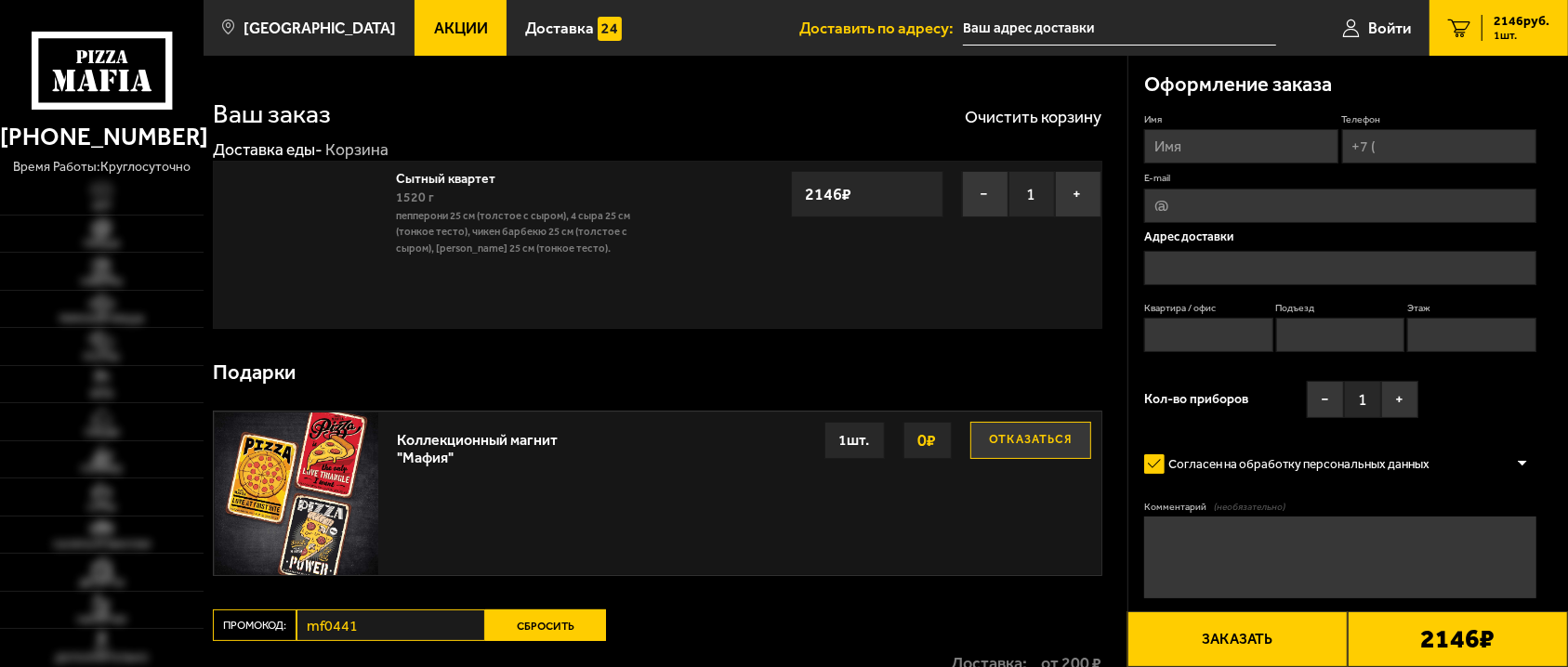
type input "[STREET_ADDRESS]"
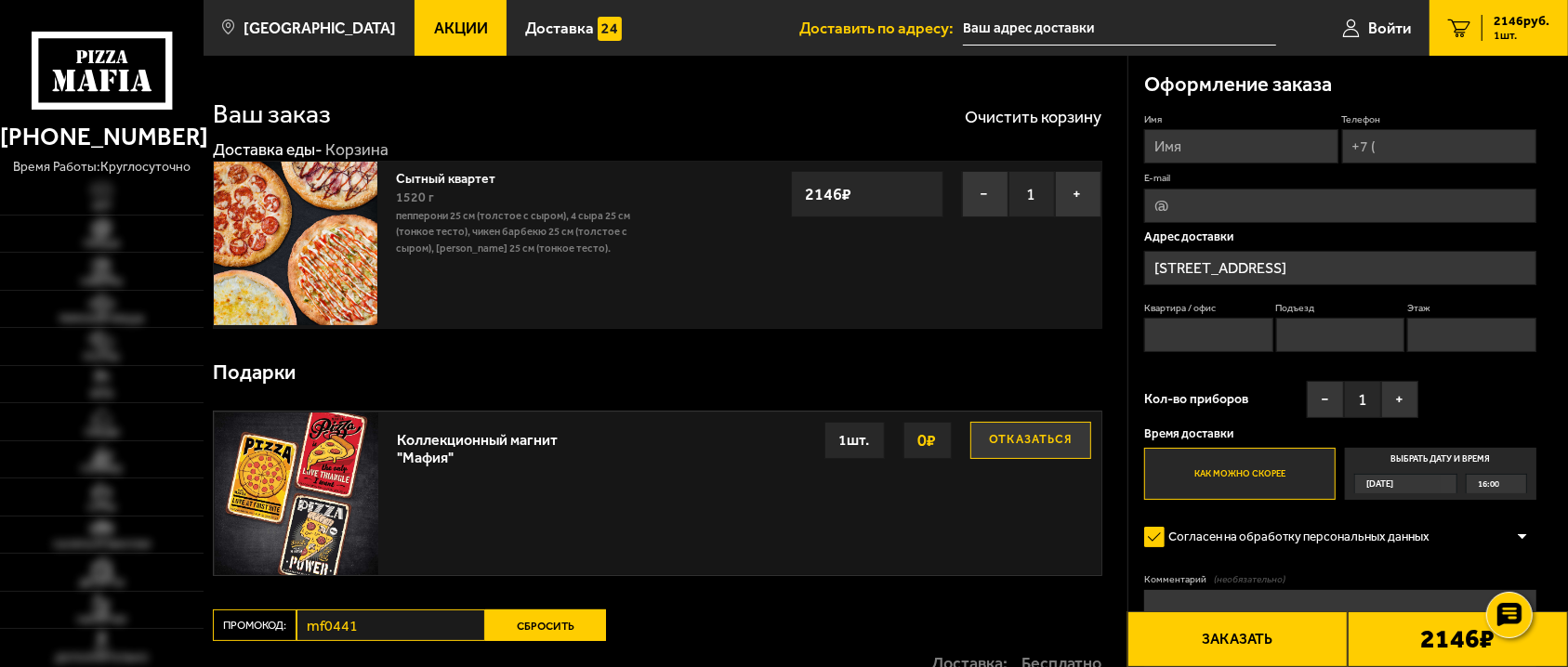
type input "[STREET_ADDRESS]"
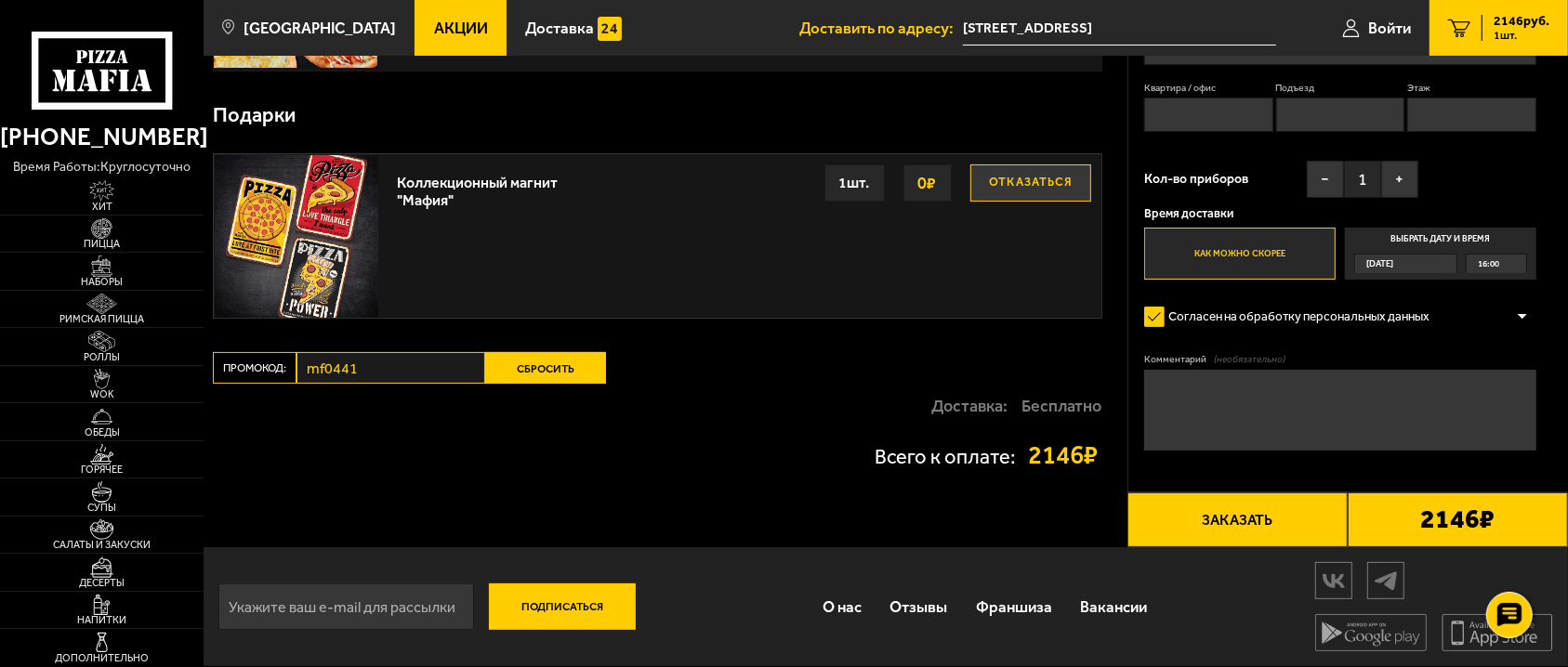
click at [554, 370] on button "Сбросить" at bounding box center [546, 368] width 121 height 31
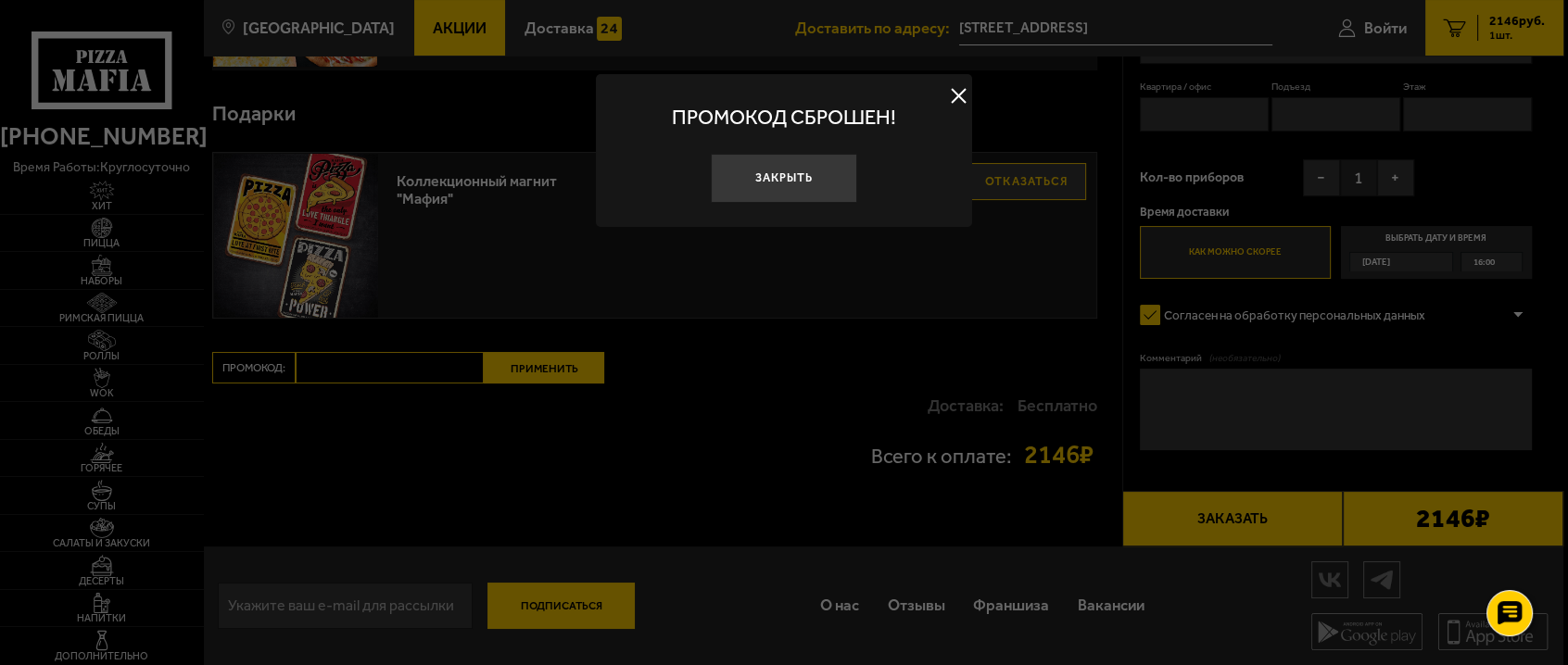
click at [420, 400] on div at bounding box center [784, 332] width 1568 height 665
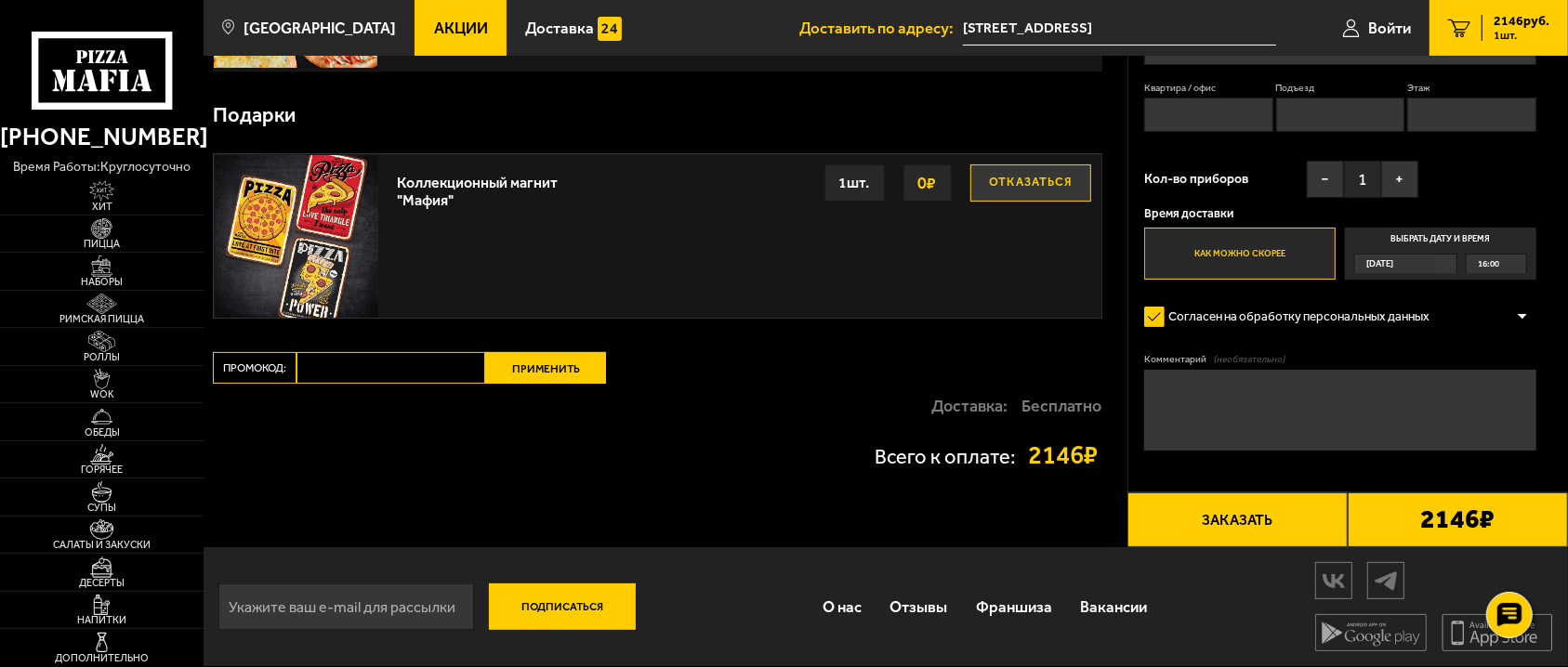
click at [412, 371] on input "Промокод:" at bounding box center [390, 368] width 189 height 31
paste input "mf0432"
type input "mf0432"
click at [528, 360] on button "Применить" at bounding box center [546, 368] width 121 height 31
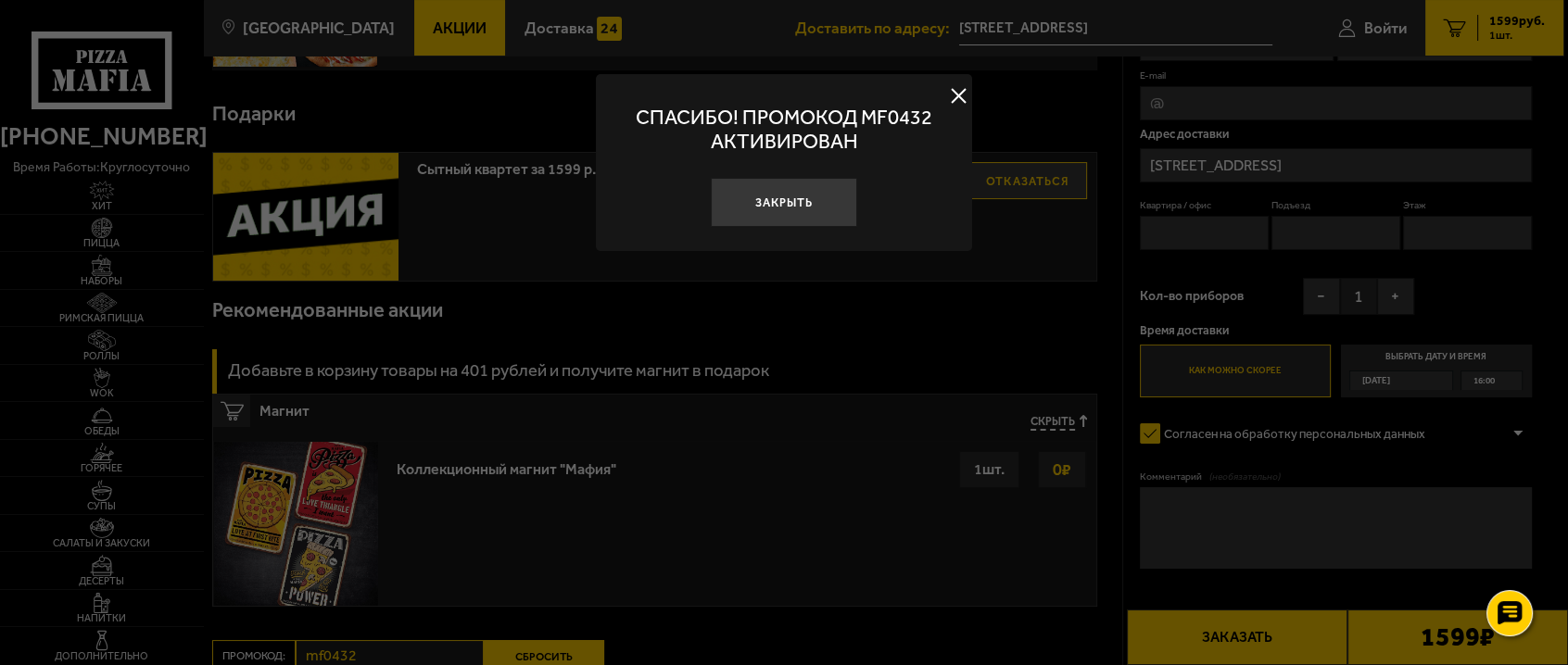
click at [953, 91] on button at bounding box center [958, 94] width 27 height 27
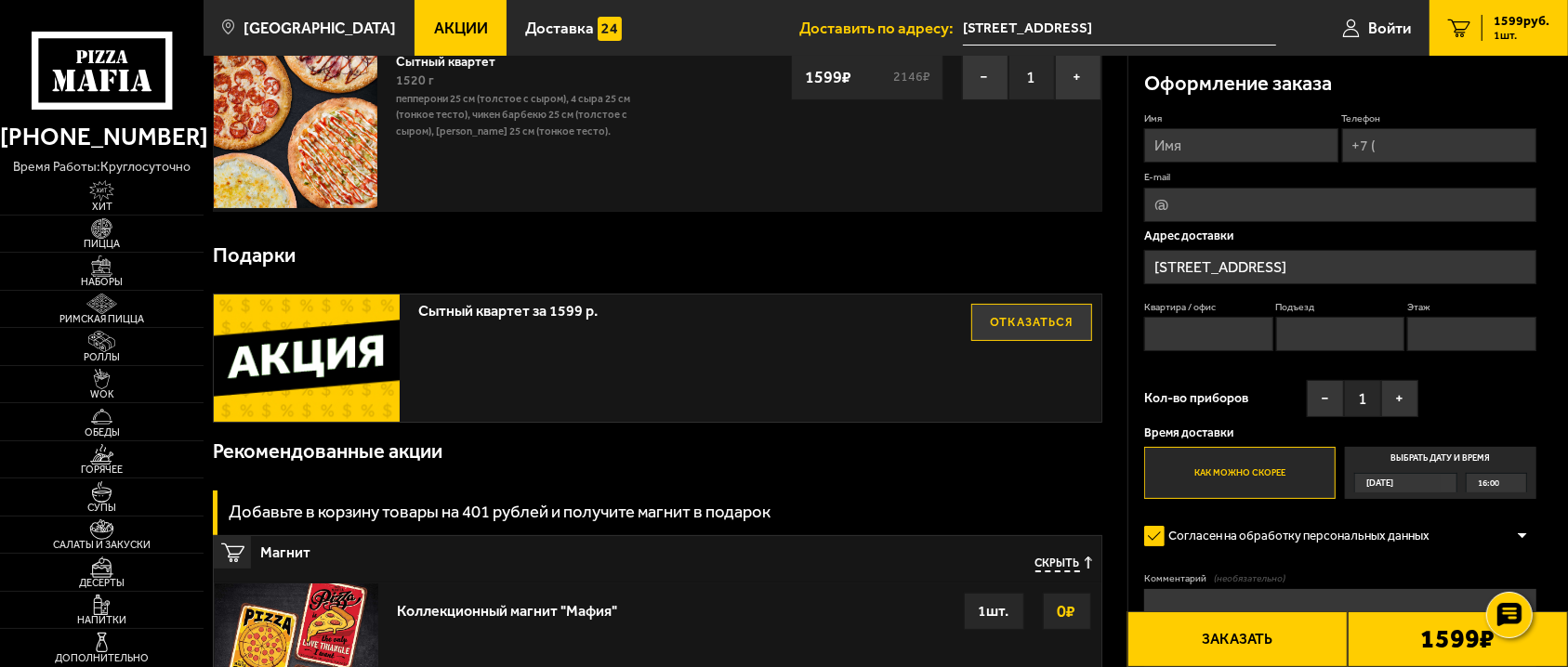
scroll to position [0, 0]
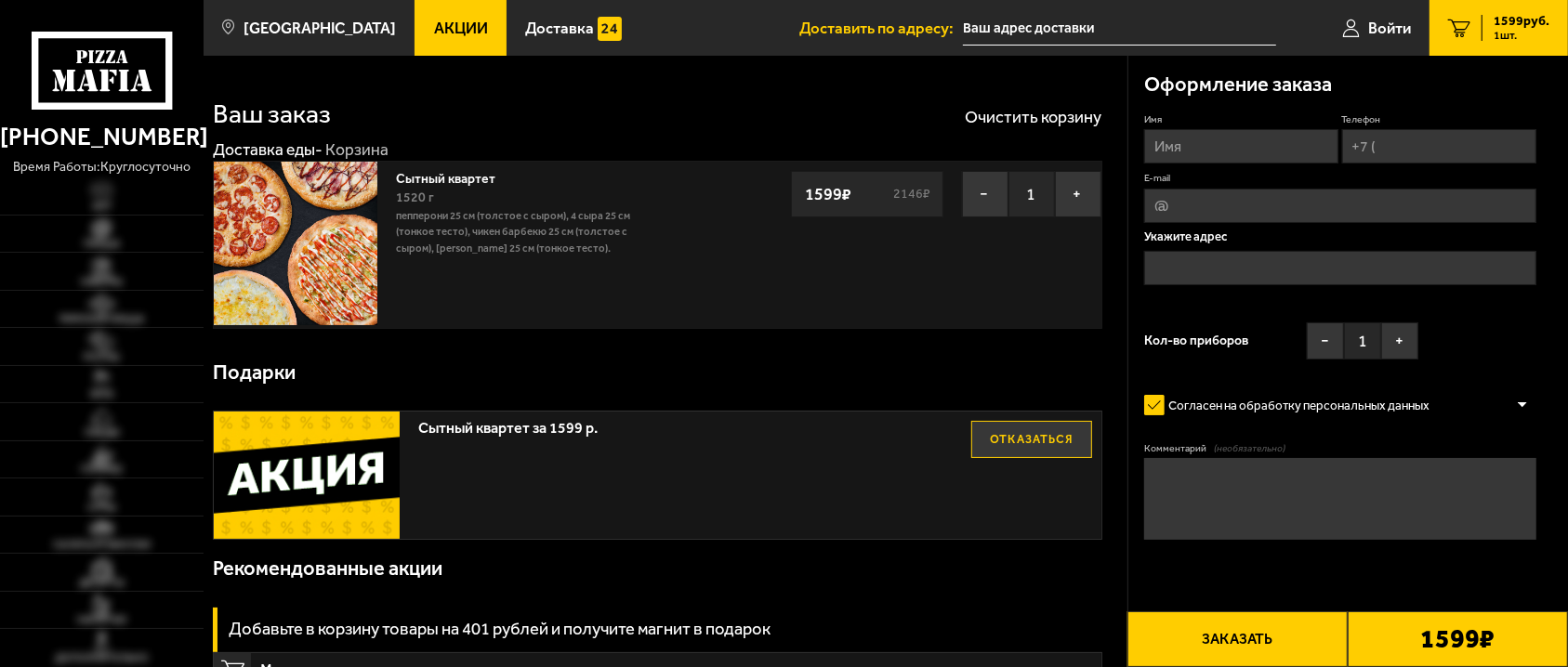
type input "[STREET_ADDRESS]"
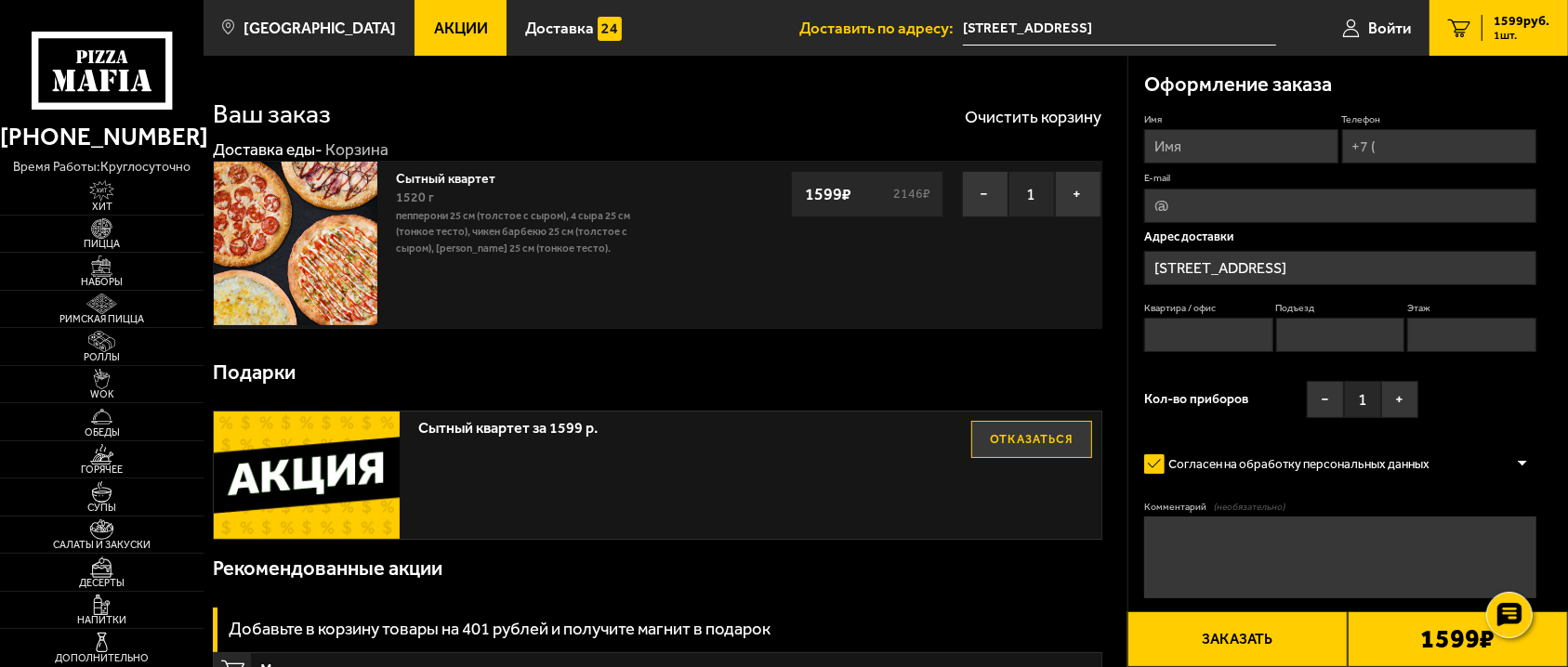
click at [758, 359] on div "Подарки" at bounding box center [658, 372] width 889 height 58
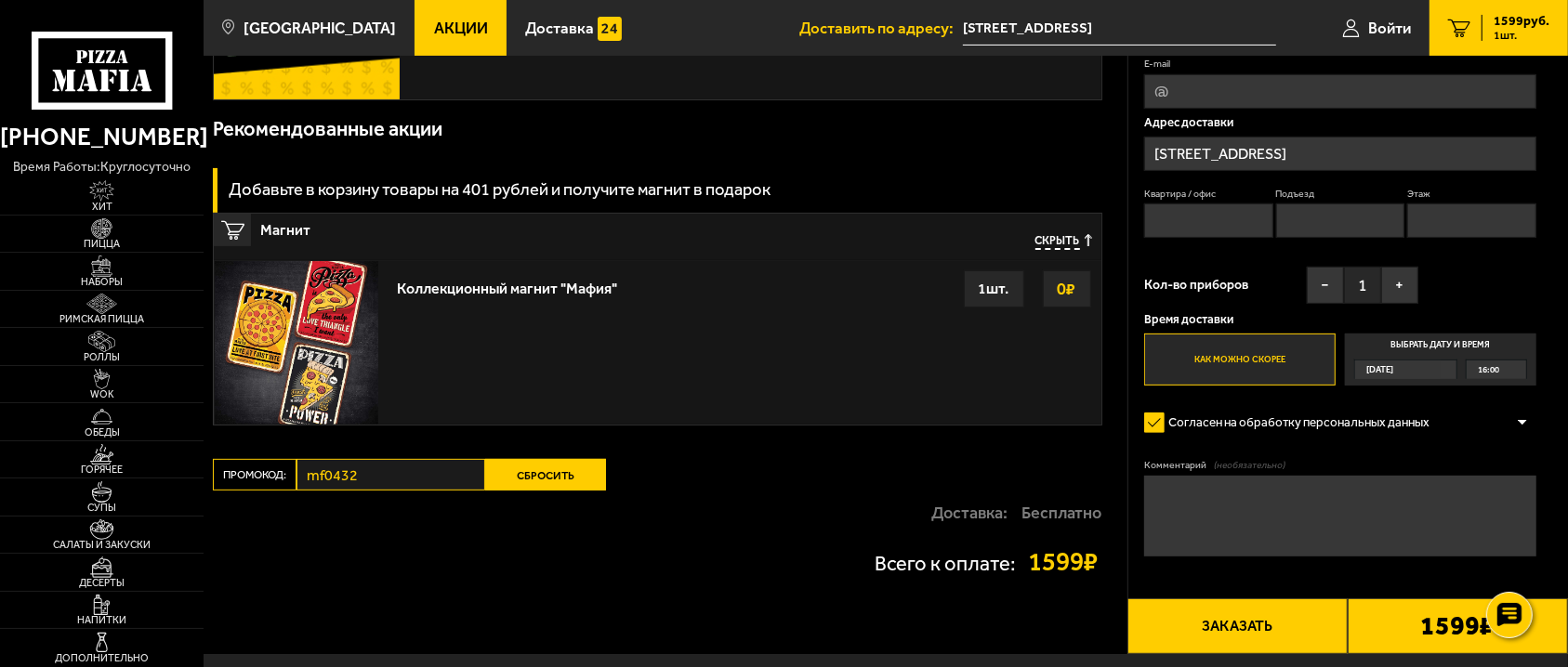
scroll to position [548, 0]
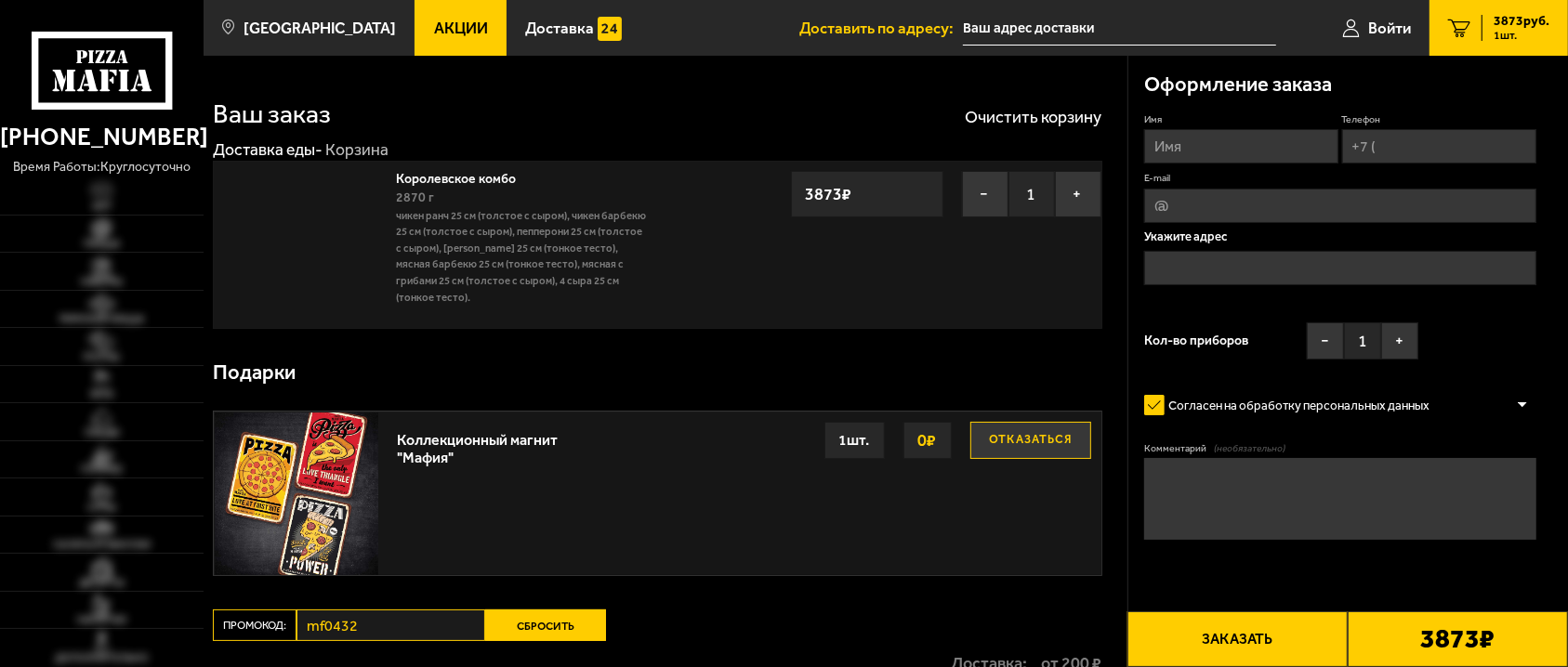
type input "[STREET_ADDRESS]"
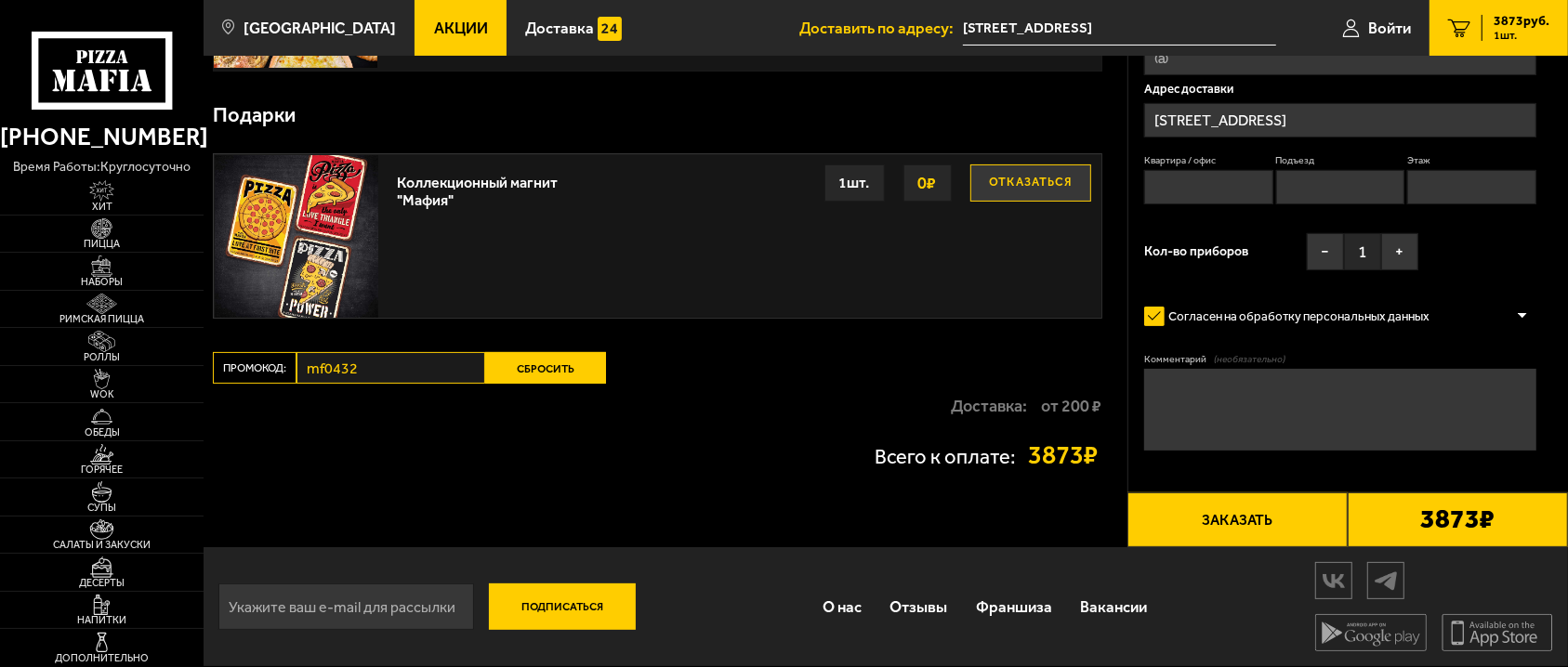
scroll to position [259, 0]
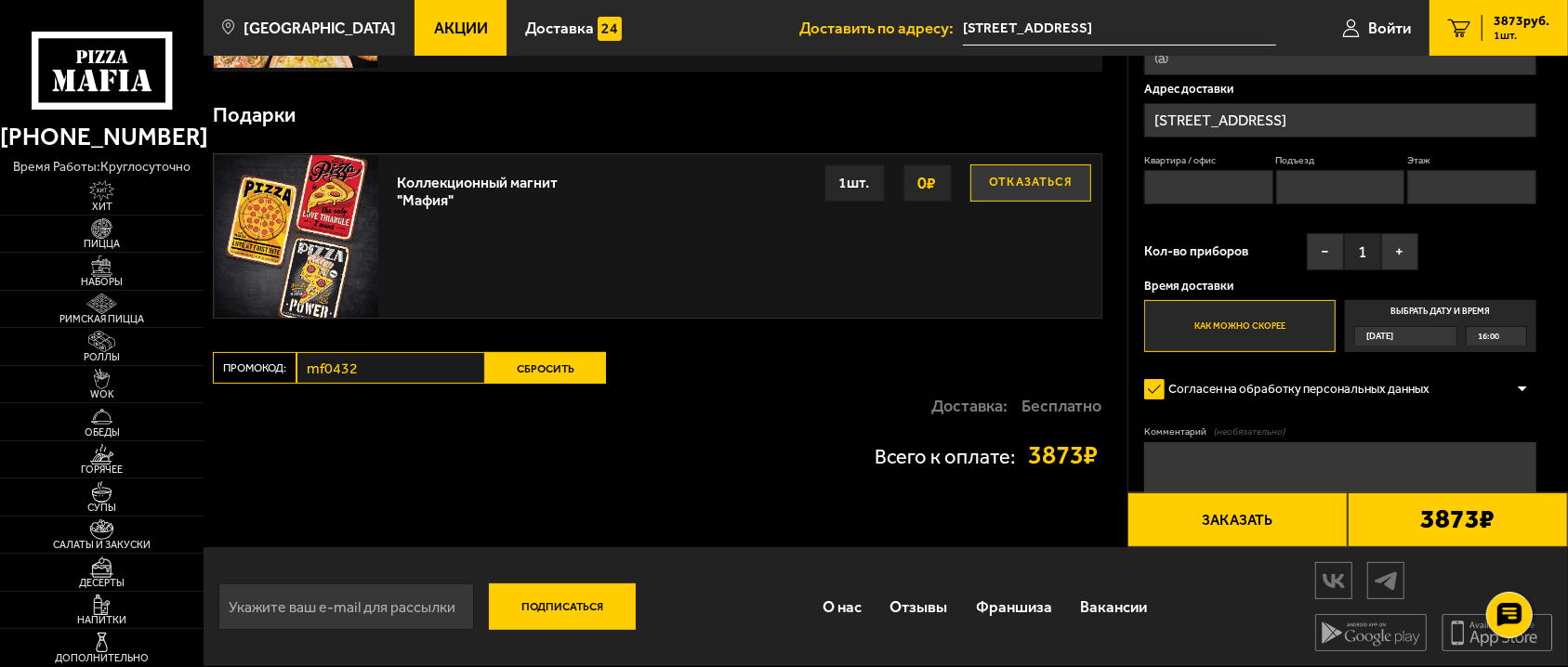
click at [552, 359] on button "Сбросить" at bounding box center [546, 368] width 121 height 31
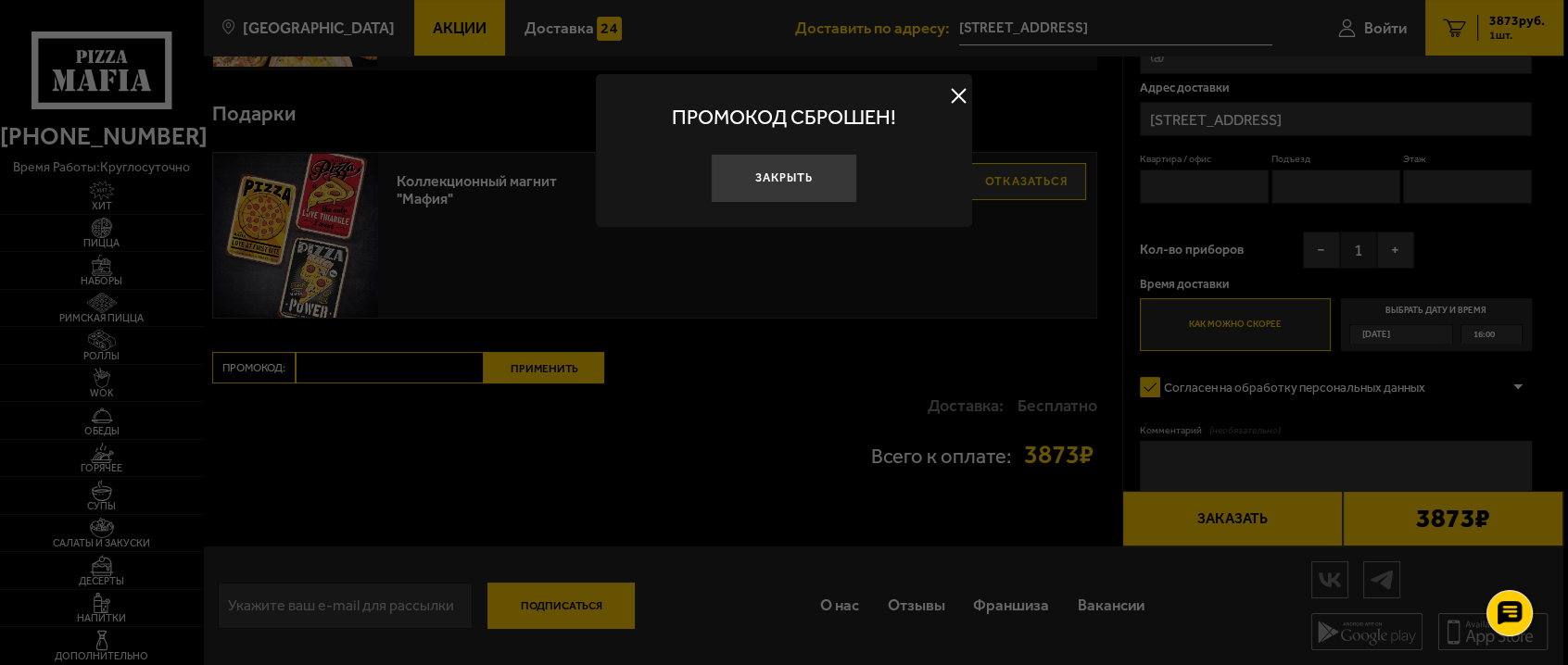
click at [428, 418] on div at bounding box center [784, 332] width 1568 height 665
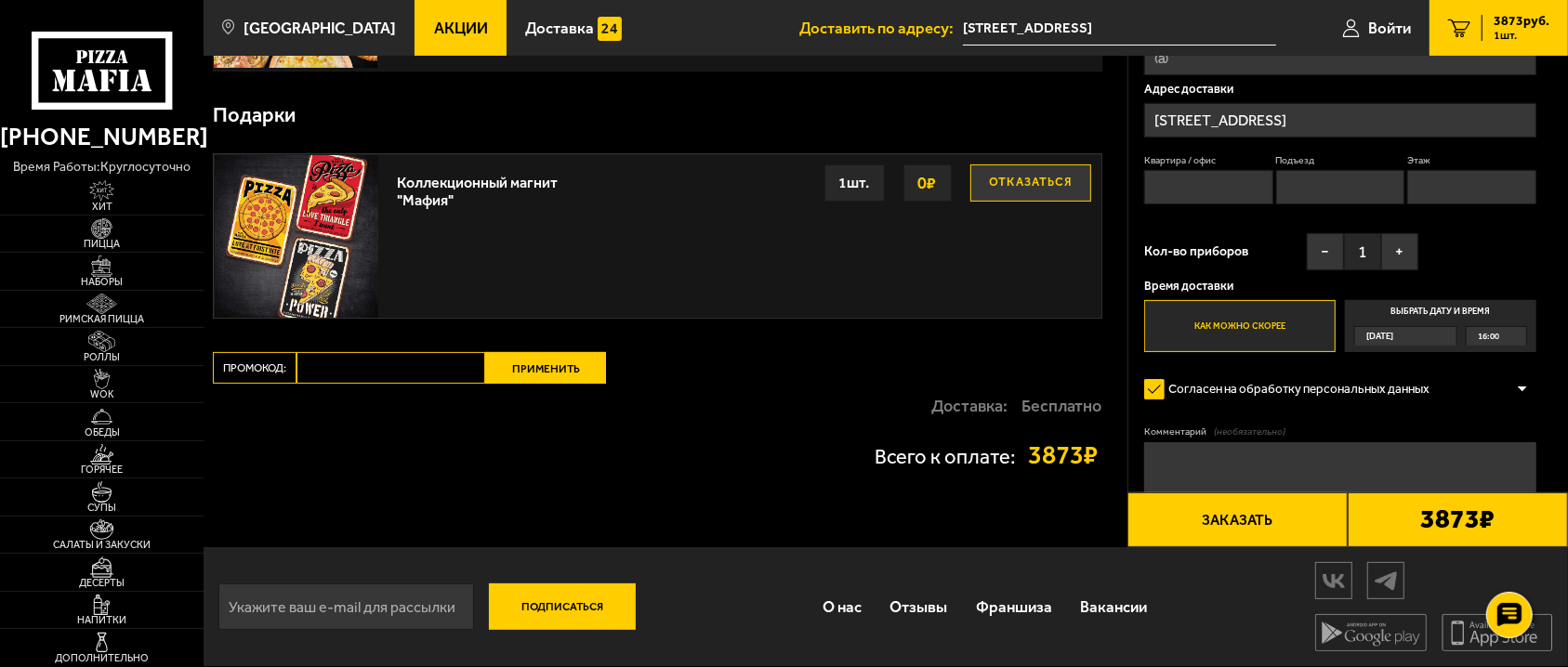
click at [391, 361] on input "Промокод:" at bounding box center [390, 368] width 189 height 31
paste input "mf0459"
type input "mf0459"
click at [521, 356] on button "Применить" at bounding box center [546, 368] width 121 height 31
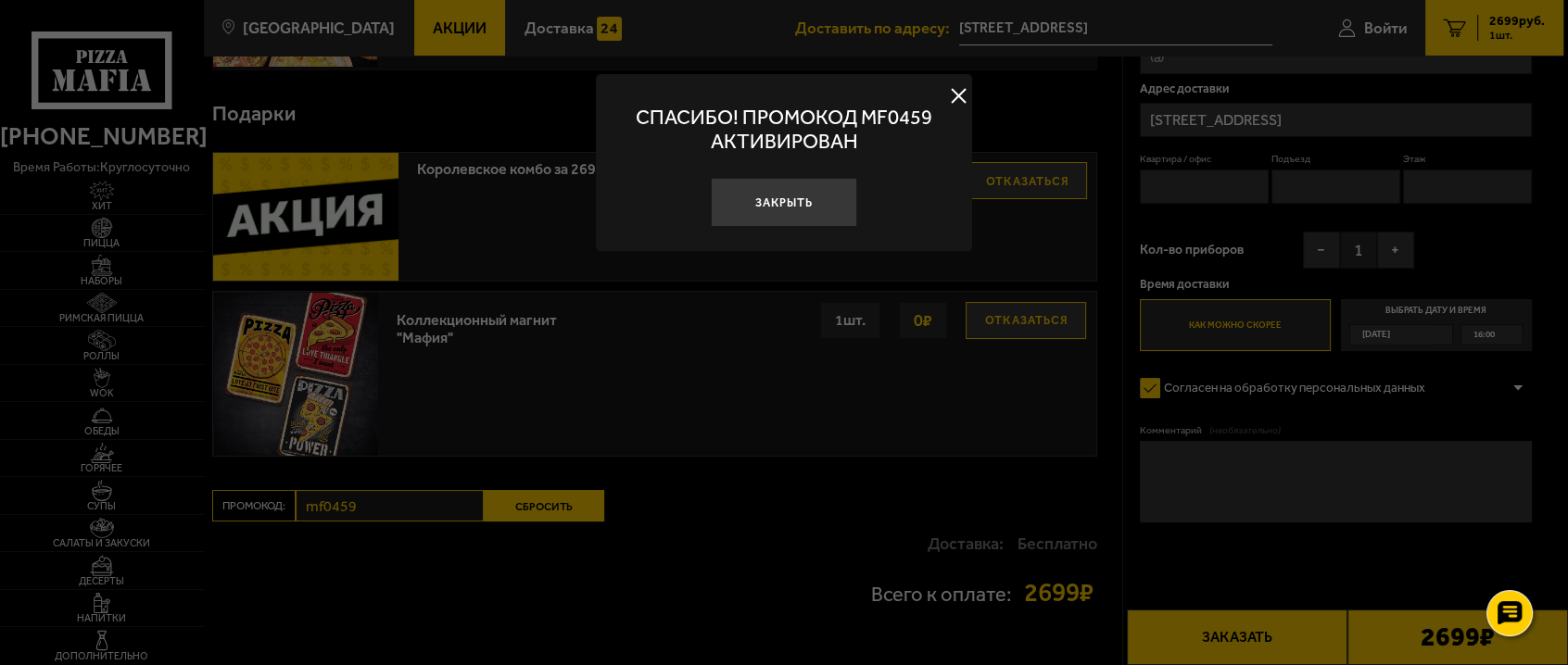
click at [973, 93] on div at bounding box center [784, 332] width 1568 height 665
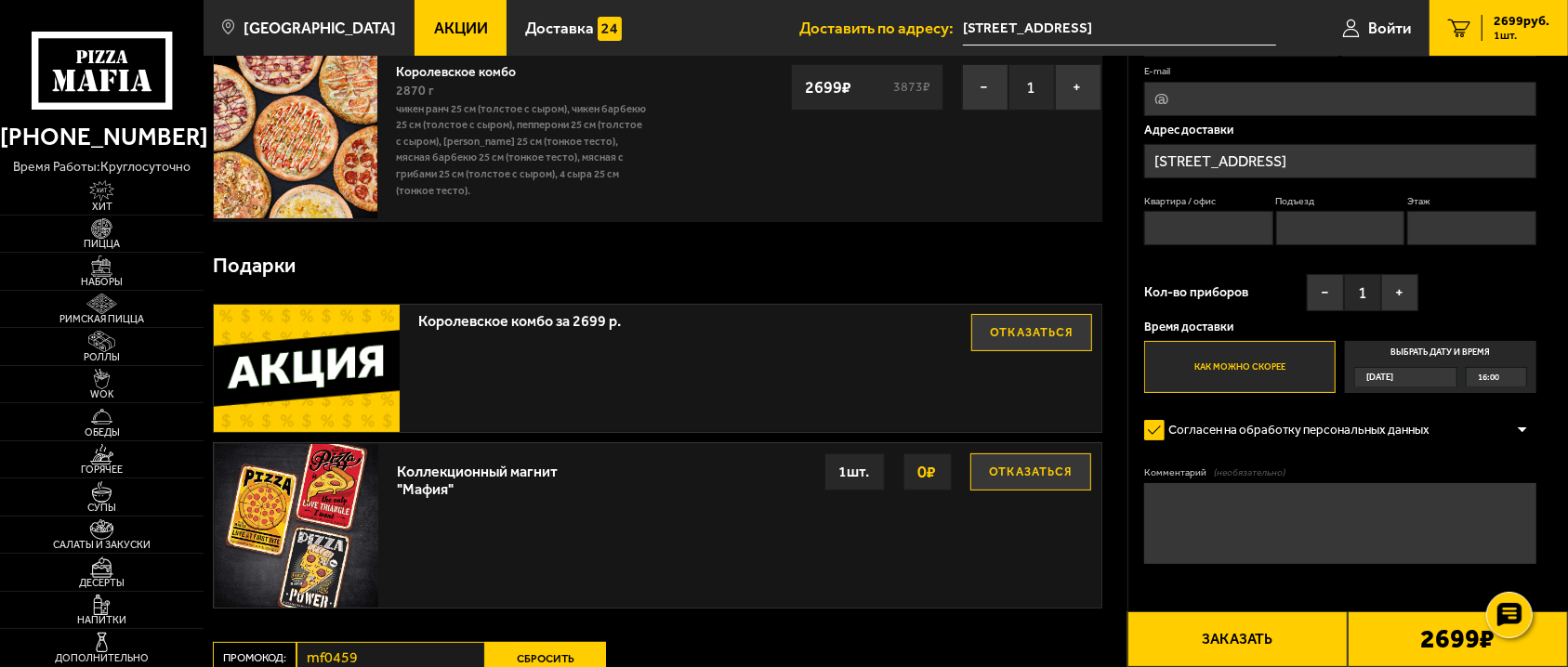
scroll to position [0, 0]
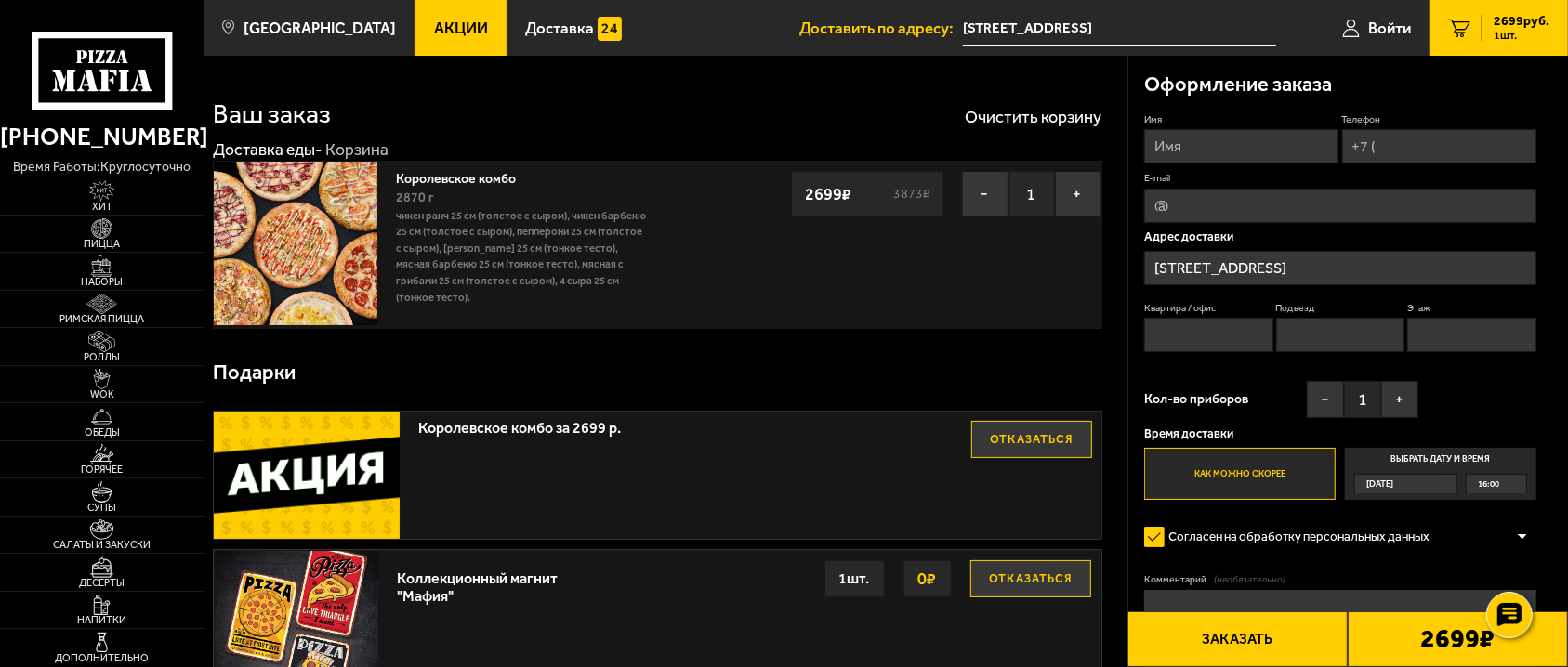
click at [952, 249] on div "Королевское комбо 2870 г Чикен Ранч 25 см (толстое с сыром), Чикен Барбекю 25 с…" at bounding box center [658, 245] width 889 height 169
